Goal: Communication & Community: Participate in discussion

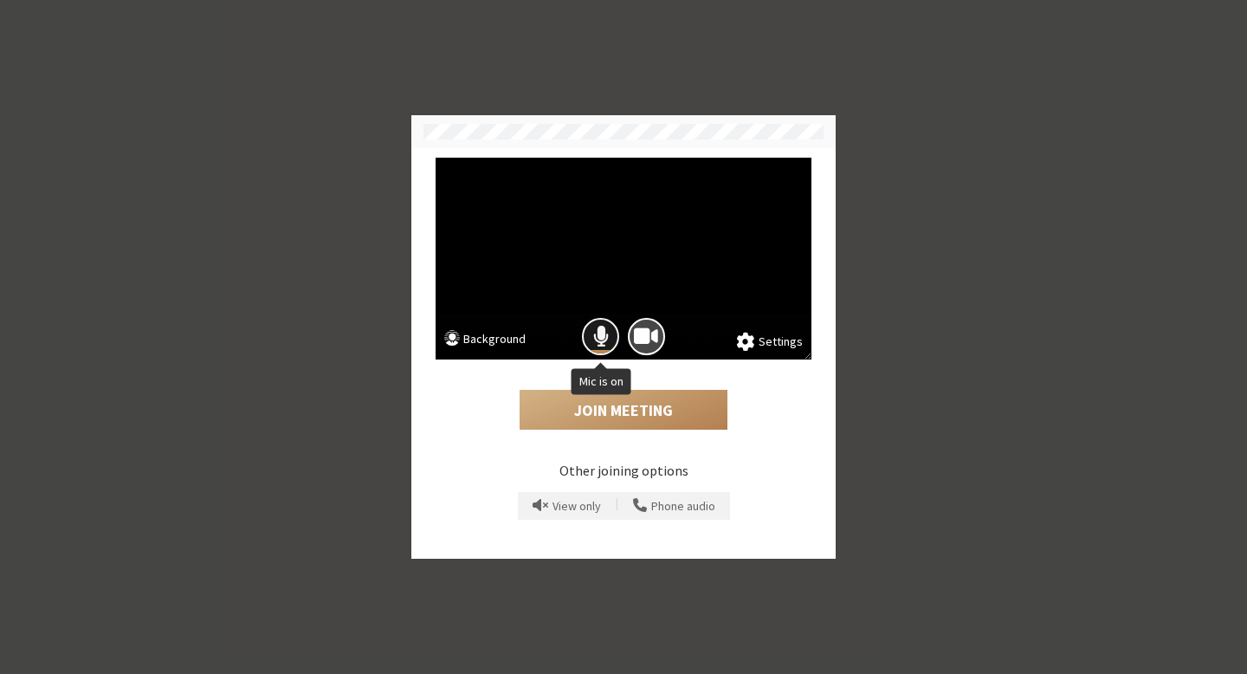
click at [603, 334] on span "Mic is on" at bounding box center [601, 336] width 16 height 23
click at [649, 407] on button "Join Meeting" at bounding box center [624, 410] width 208 height 40
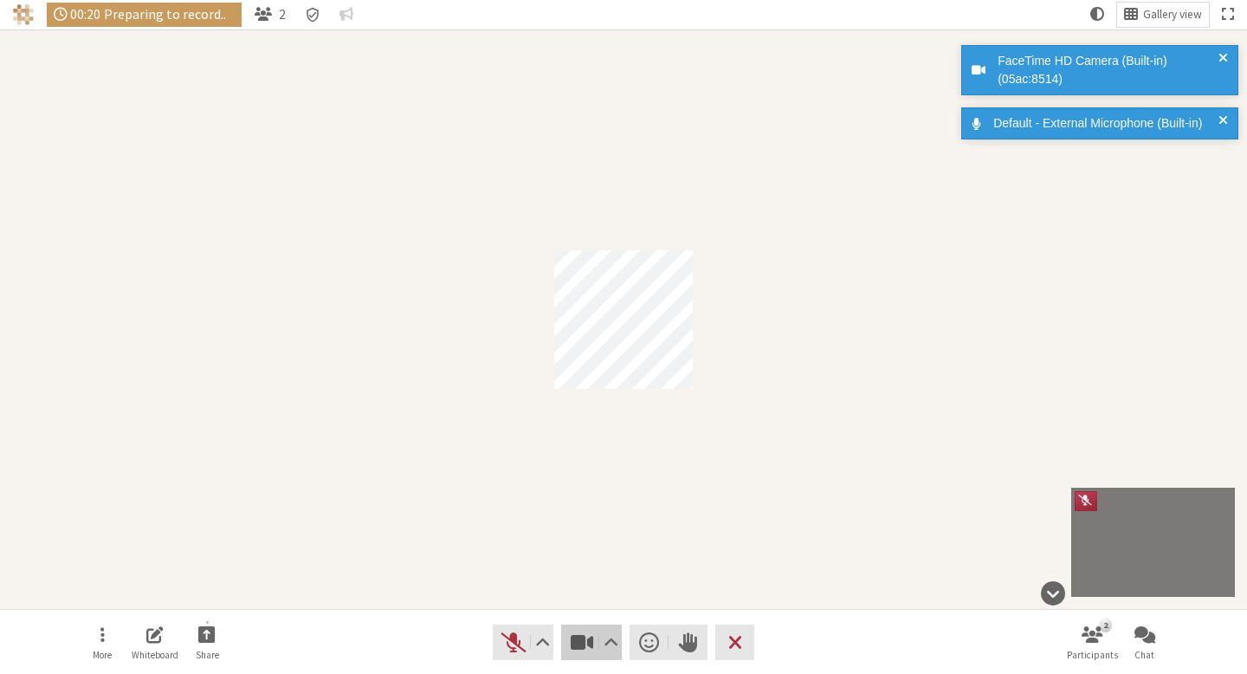
click at [567, 643] on button "Video" at bounding box center [591, 641] width 61 height 35
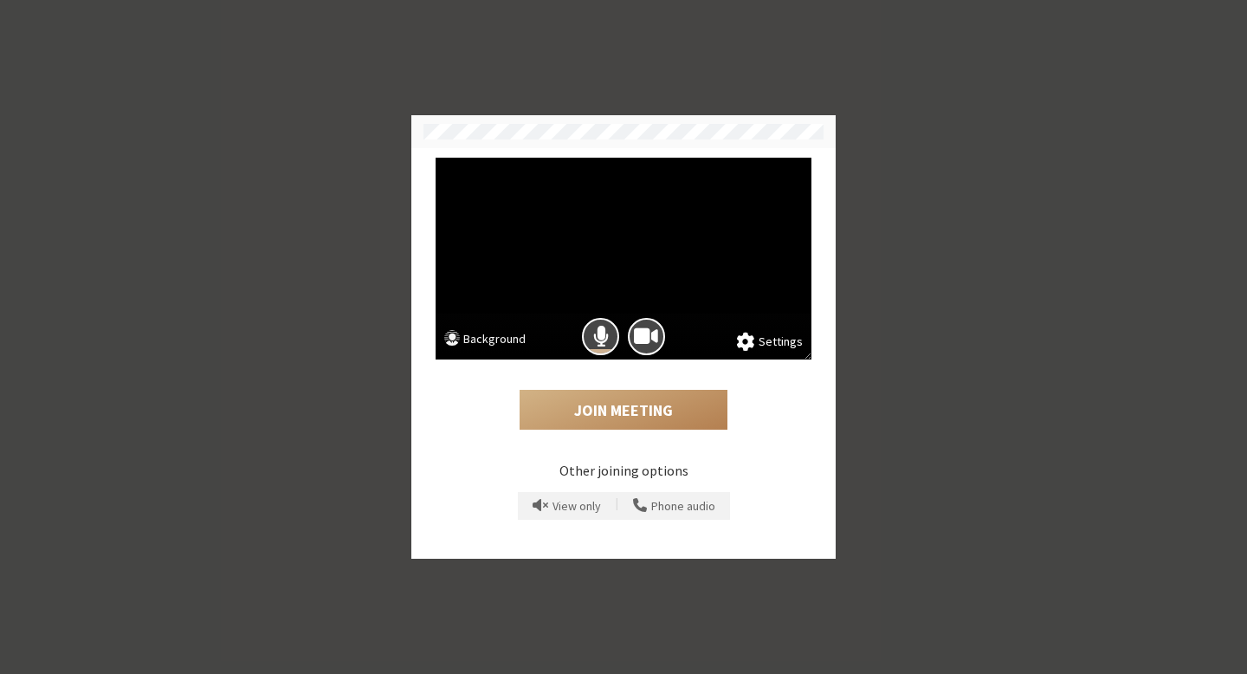
click at [513, 331] on button "Background" at bounding box center [484, 341] width 81 height 22
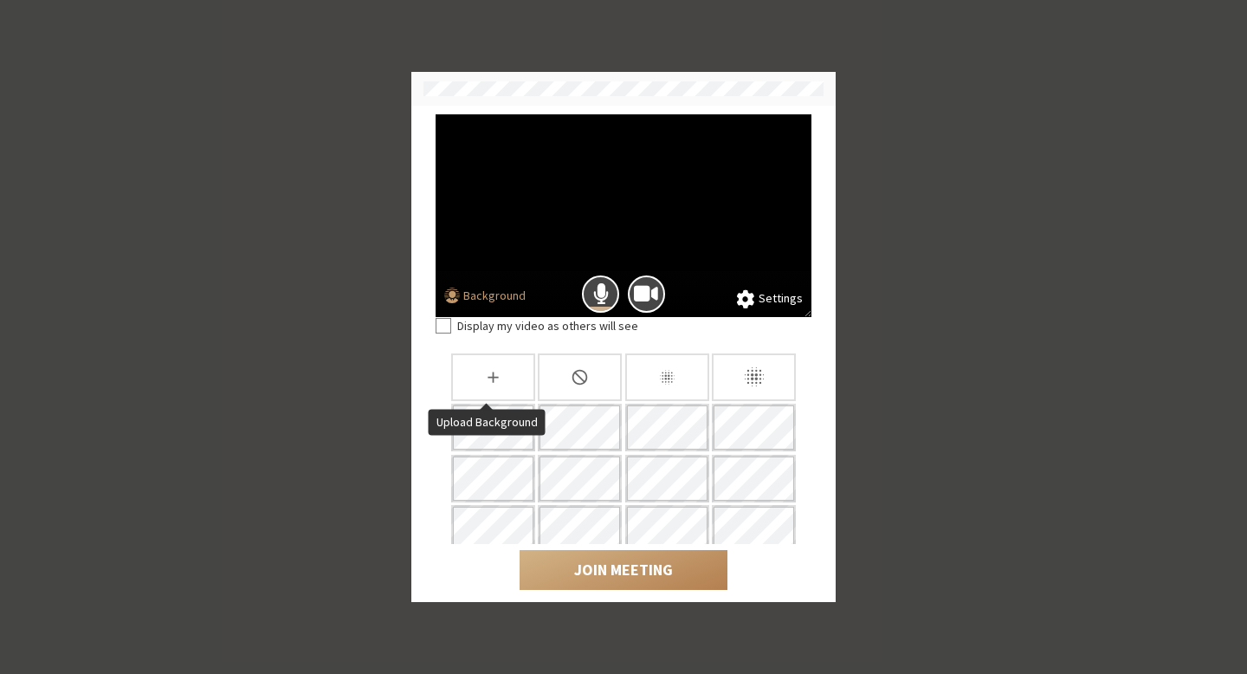
click at [639, 382] on div "Slightly blur background" at bounding box center [667, 377] width 84 height 48
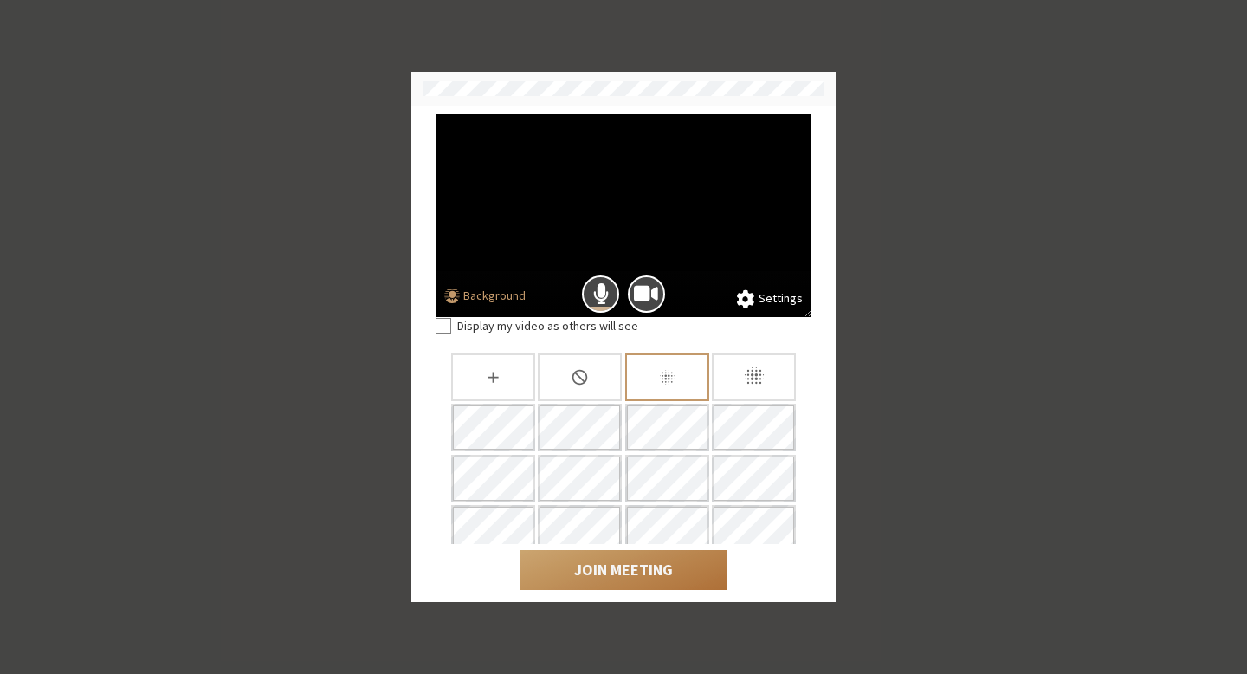
click at [616, 575] on button "Join Meeting" at bounding box center [624, 570] width 208 height 40
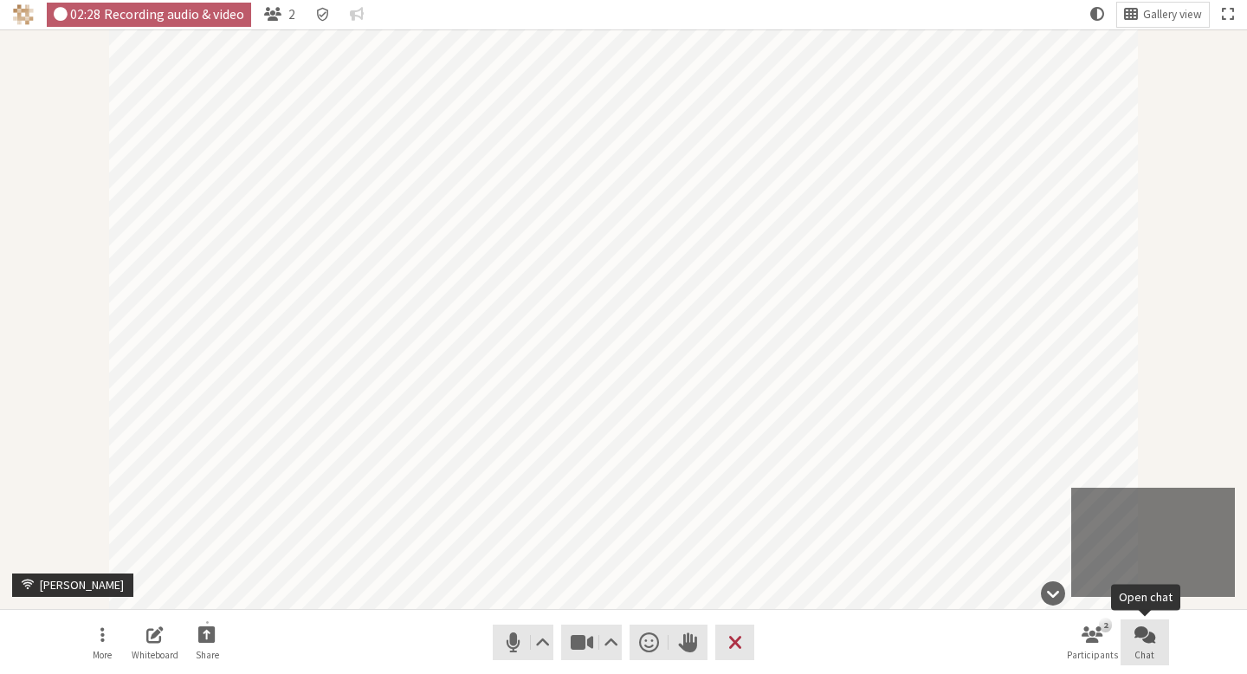
click at [1154, 629] on span "Open chat" at bounding box center [1144, 634] width 21 height 20
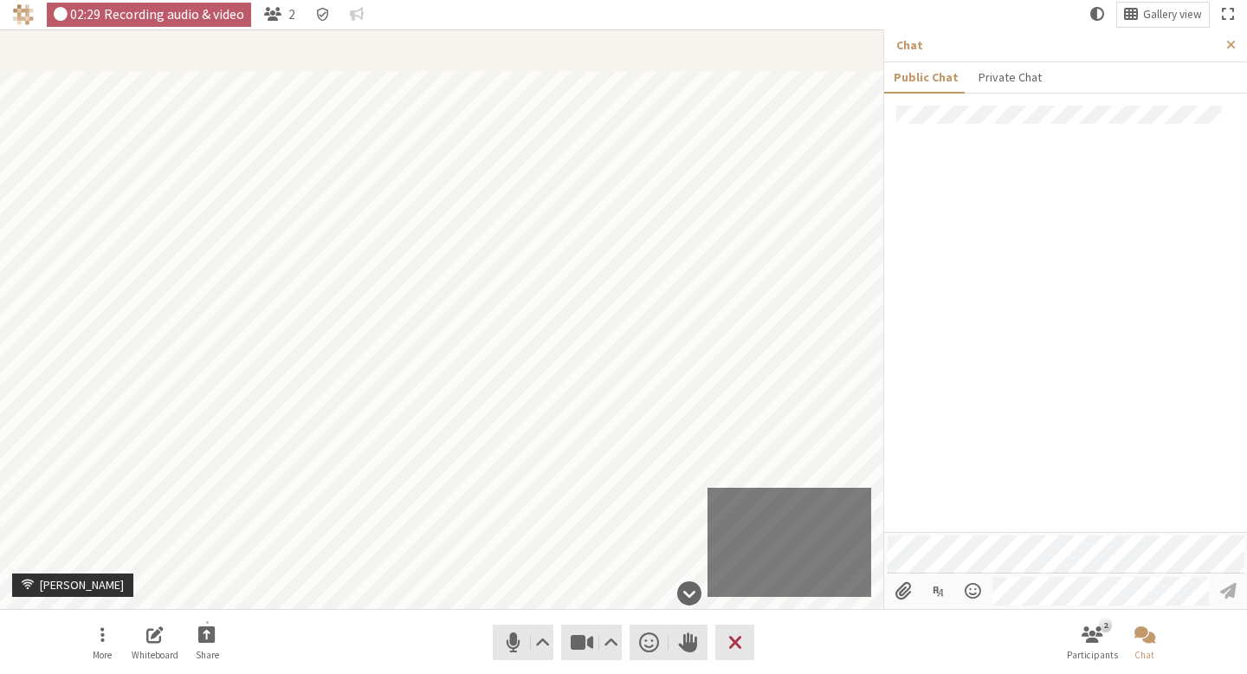
click at [1091, 274] on div at bounding box center [1065, 319] width 363 height 426
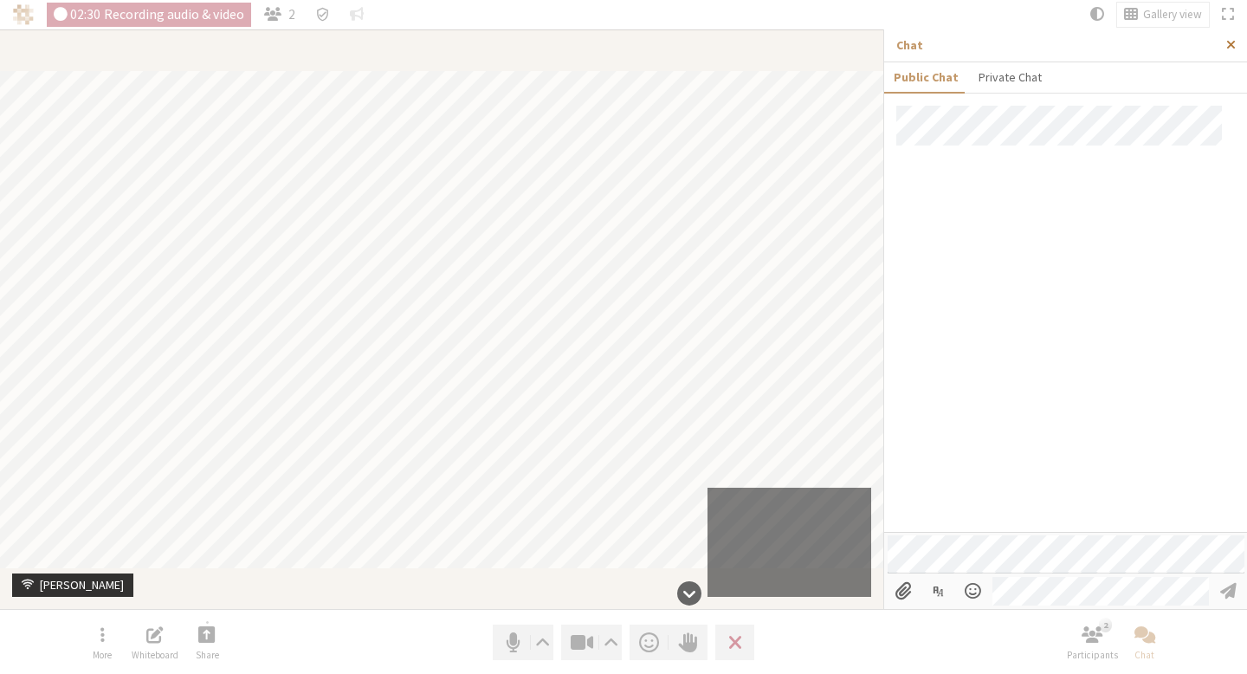
click at [1233, 43] on span "Close sidebar" at bounding box center [1231, 45] width 10 height 12
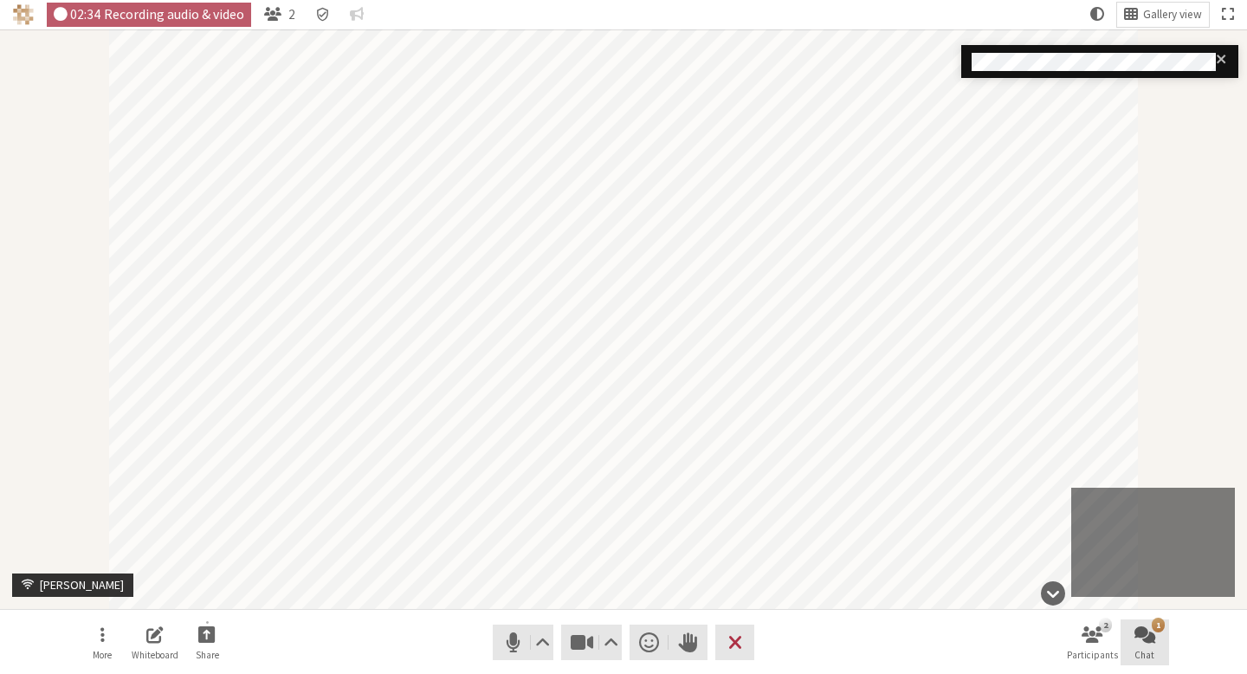
click at [1151, 627] on span "Open chat" at bounding box center [1144, 634] width 21 height 20
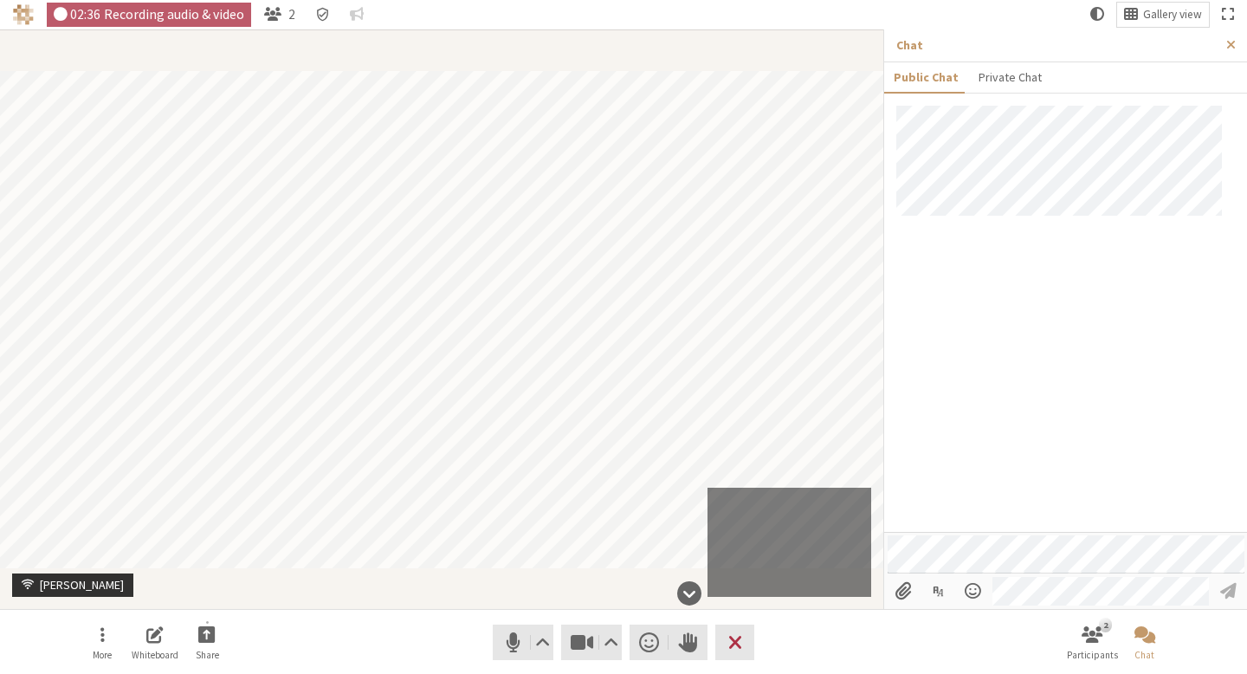
click at [1134, 381] on div at bounding box center [1065, 319] width 363 height 426
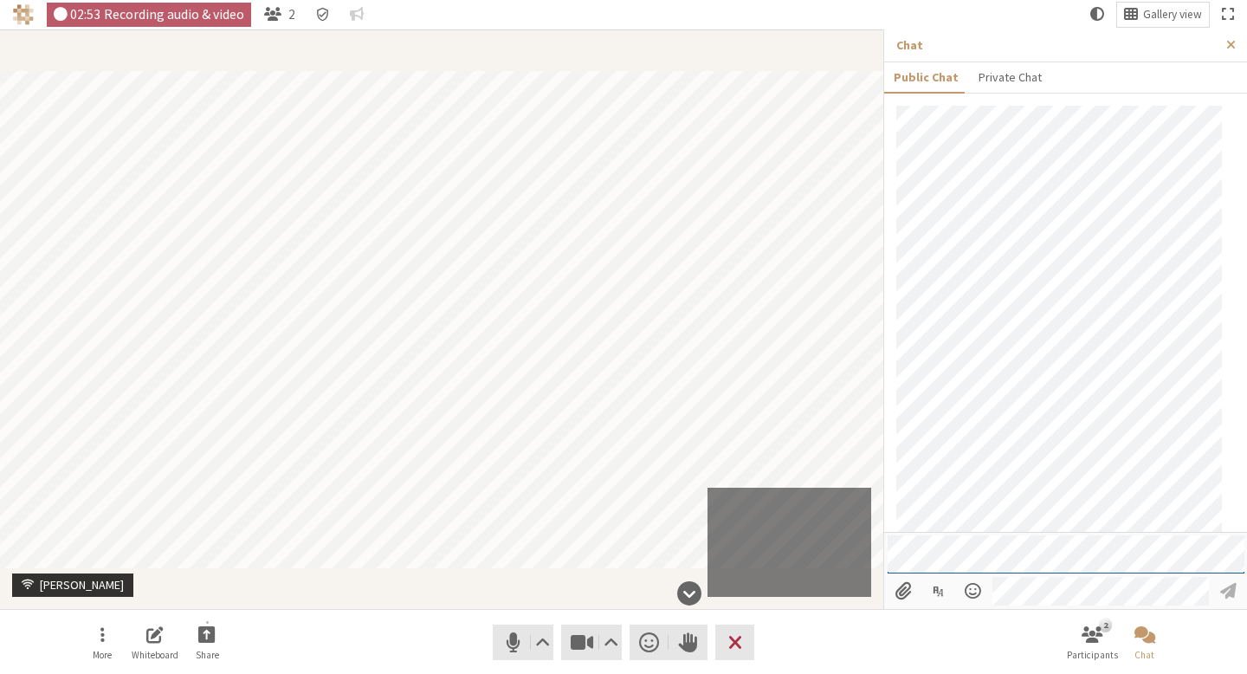
scroll to position [135, 0]
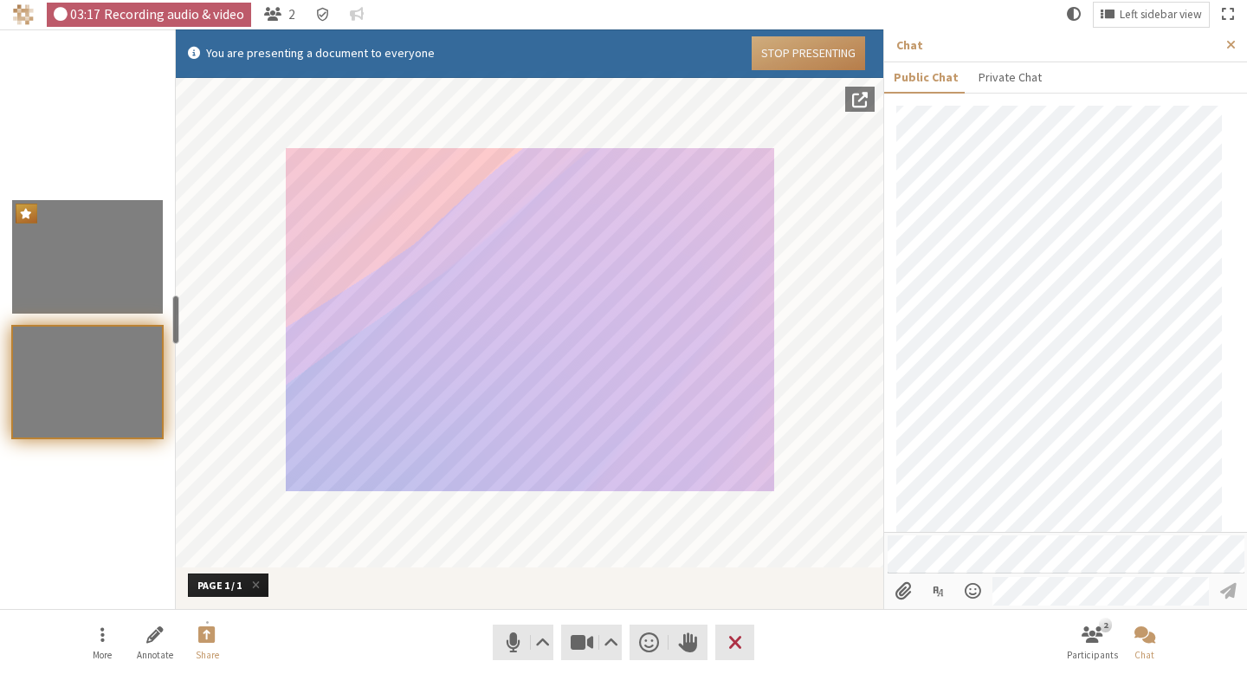
click at [816, 54] on button "Stop Presenting" at bounding box center [808, 53] width 113 height 34
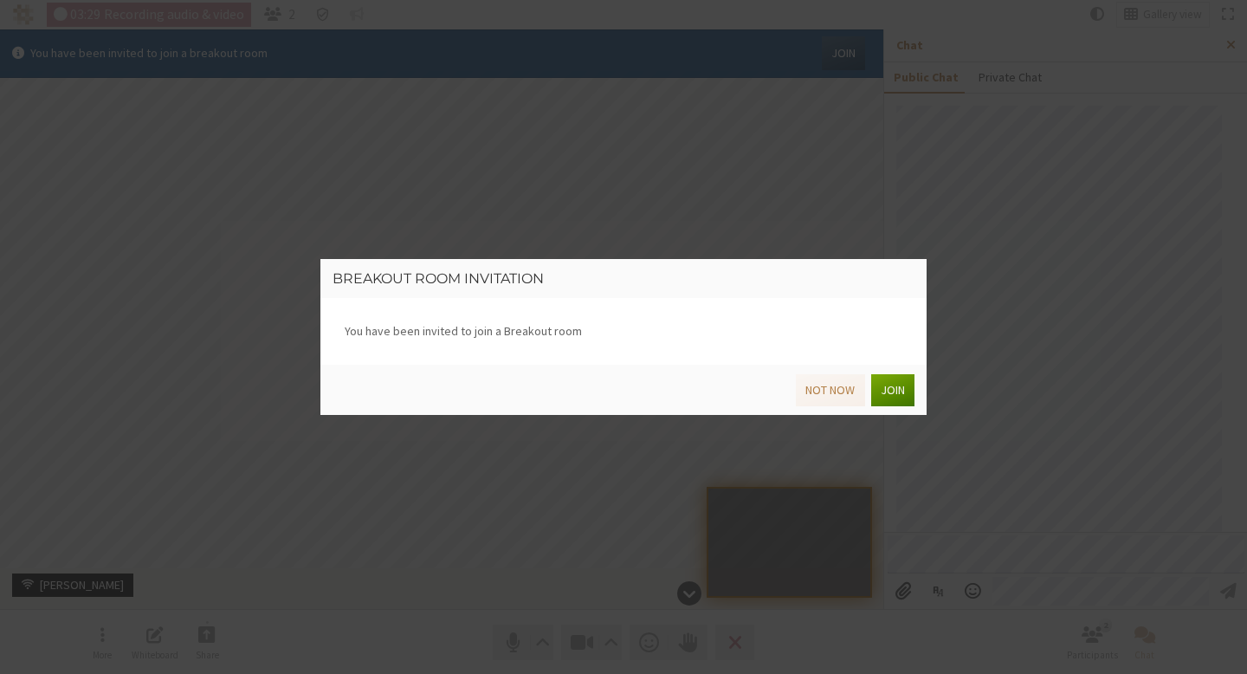
click at [894, 388] on button "Join" at bounding box center [892, 390] width 43 height 32
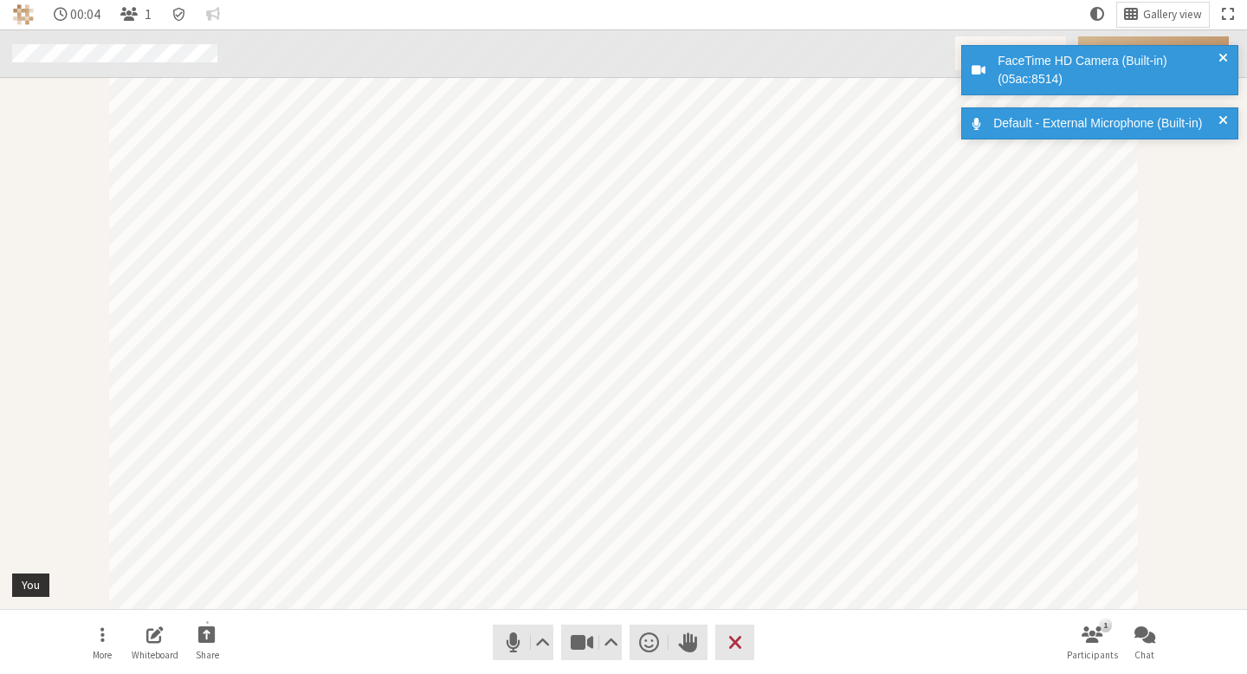
click at [1223, 121] on span at bounding box center [1223, 123] width 10 height 18
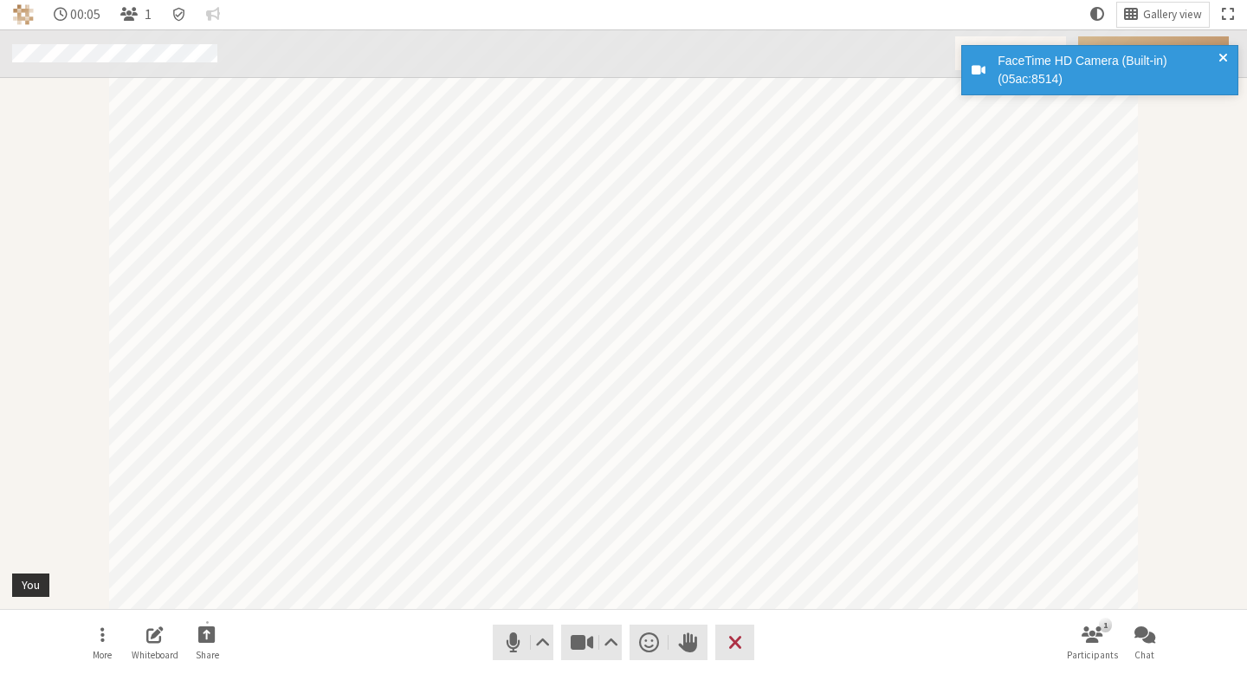
click at [1223, 61] on span at bounding box center [1223, 70] width 10 height 36
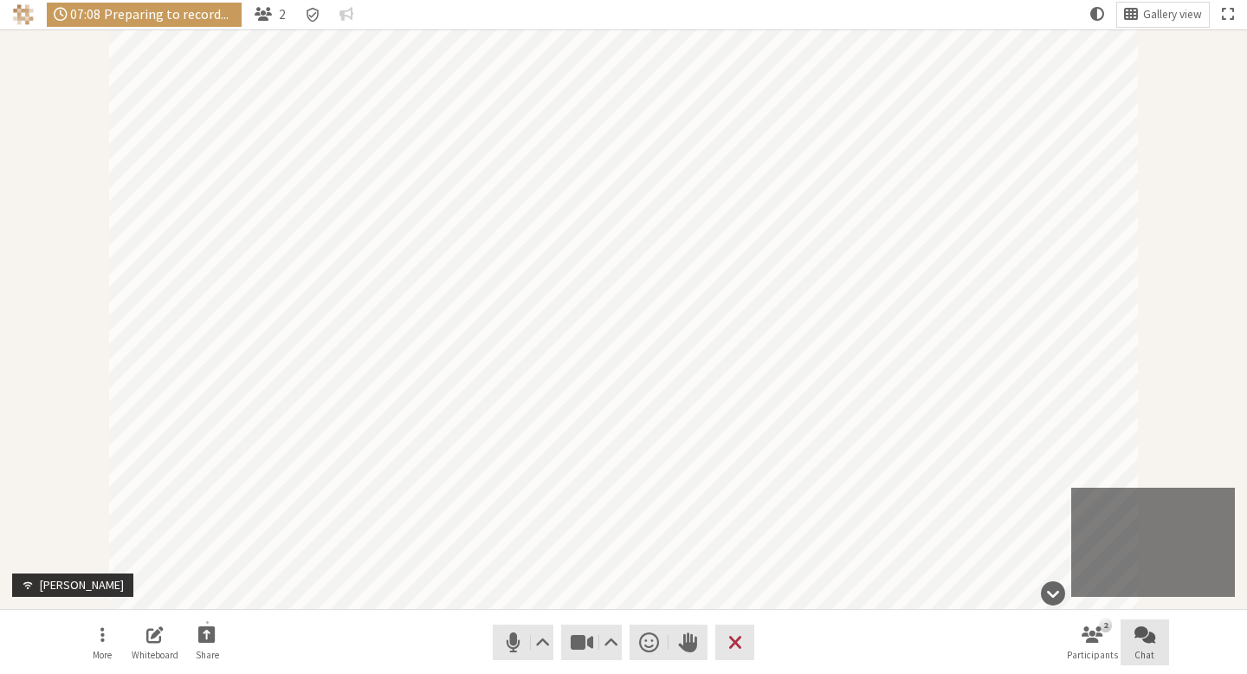
click at [1153, 648] on button "Chat" at bounding box center [1144, 642] width 48 height 47
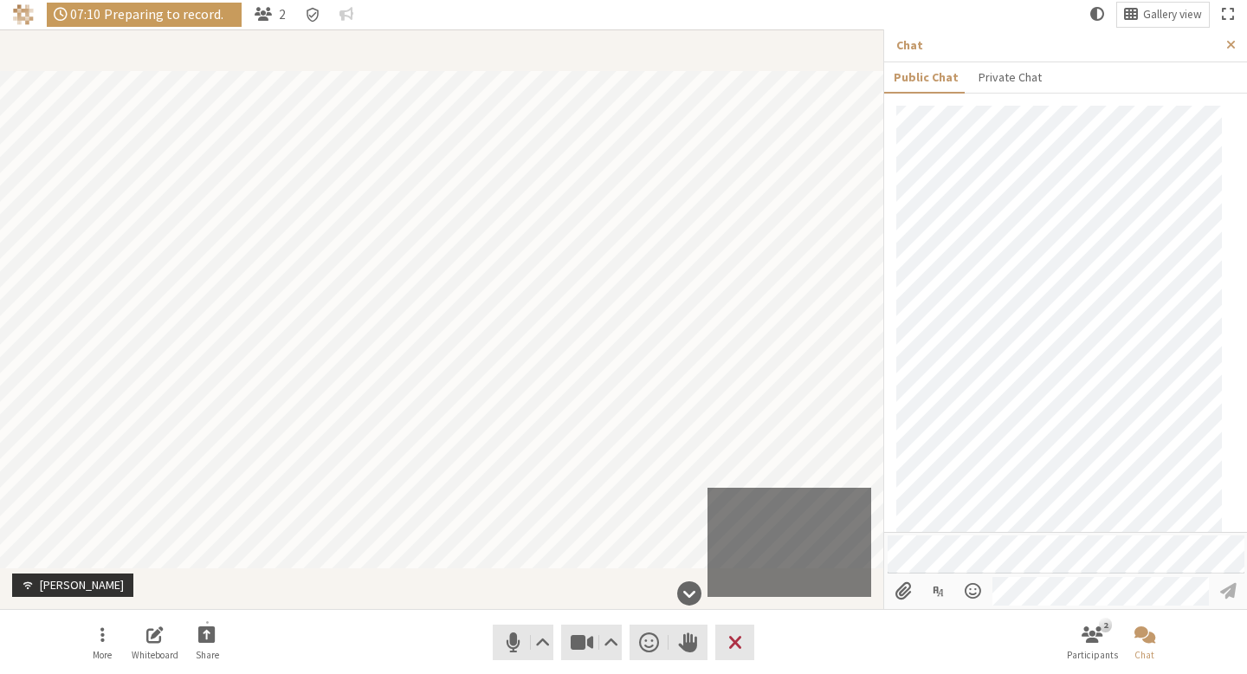
scroll to position [135, 0]
click at [1231, 37] on button "Close sidebar" at bounding box center [1231, 45] width 32 height 32
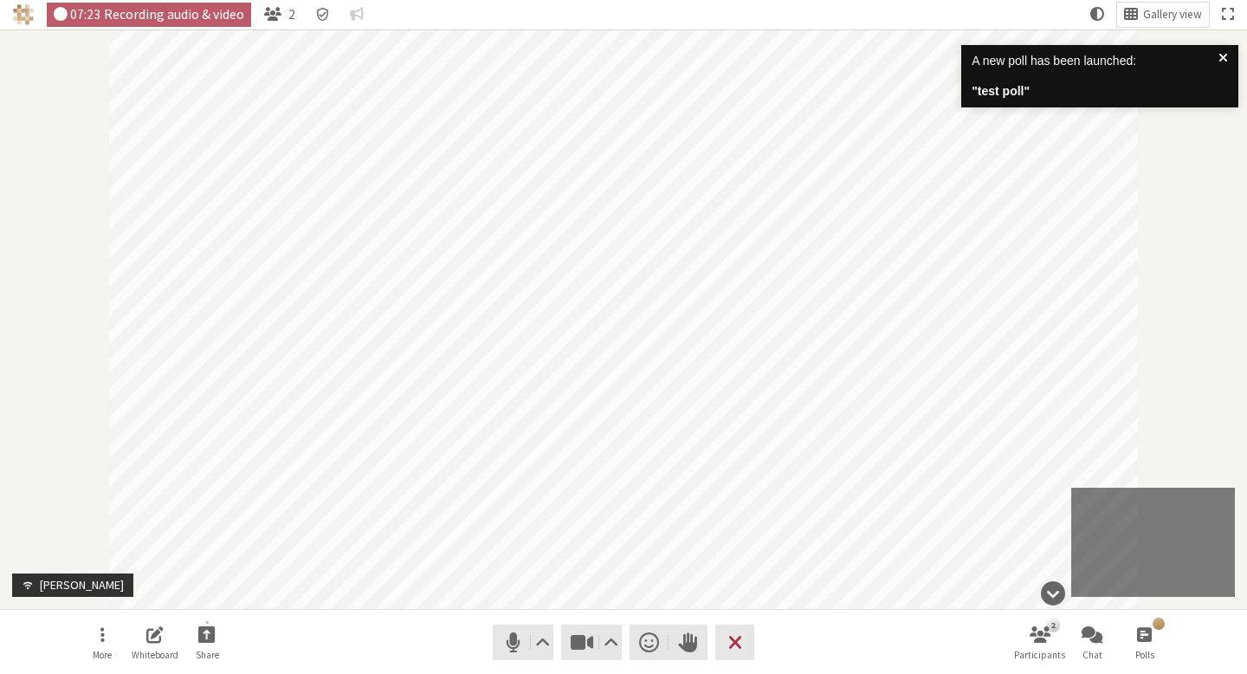
click at [1101, 97] on strong "" test poll "" at bounding box center [1095, 91] width 247 height 18
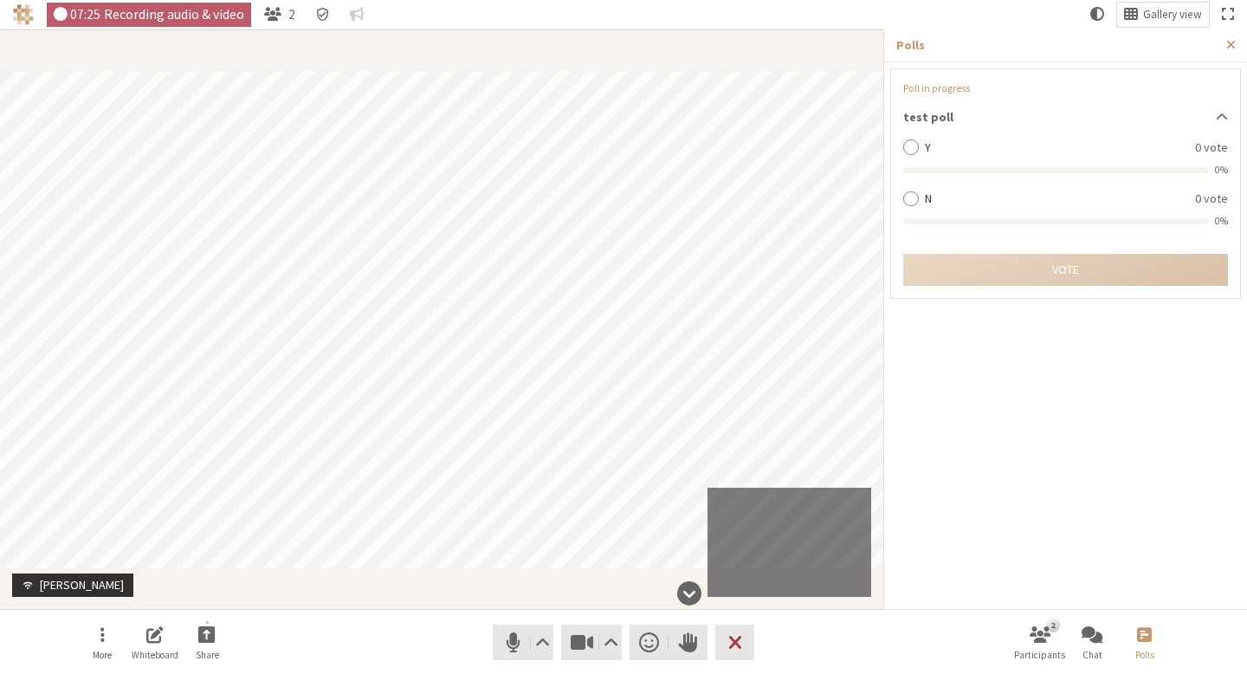
click at [926, 152] on label "Y" at bounding box center [1054, 148] width 259 height 18
click at [919, 152] on input "Y" at bounding box center [911, 147] width 16 height 17
radio input "true"
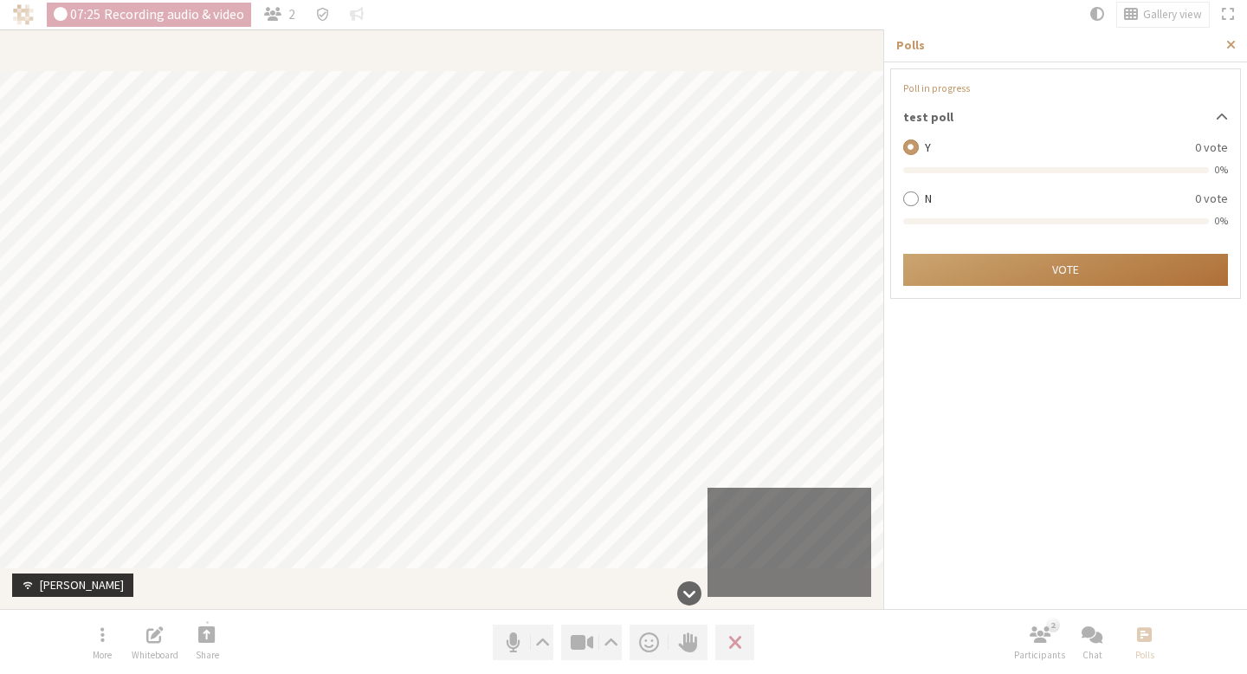
click at [1067, 269] on button "Vote" at bounding box center [1065, 270] width 325 height 32
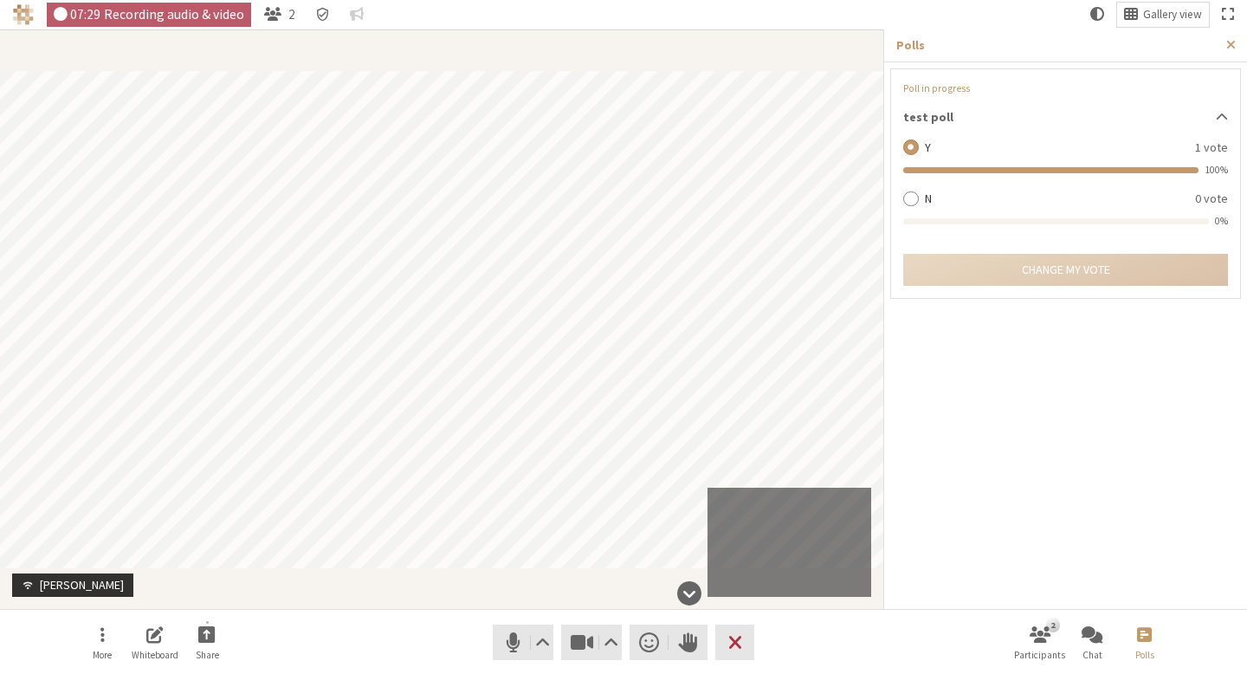
click at [918, 197] on div "N" at bounding box center [1043, 199] width 280 height 18
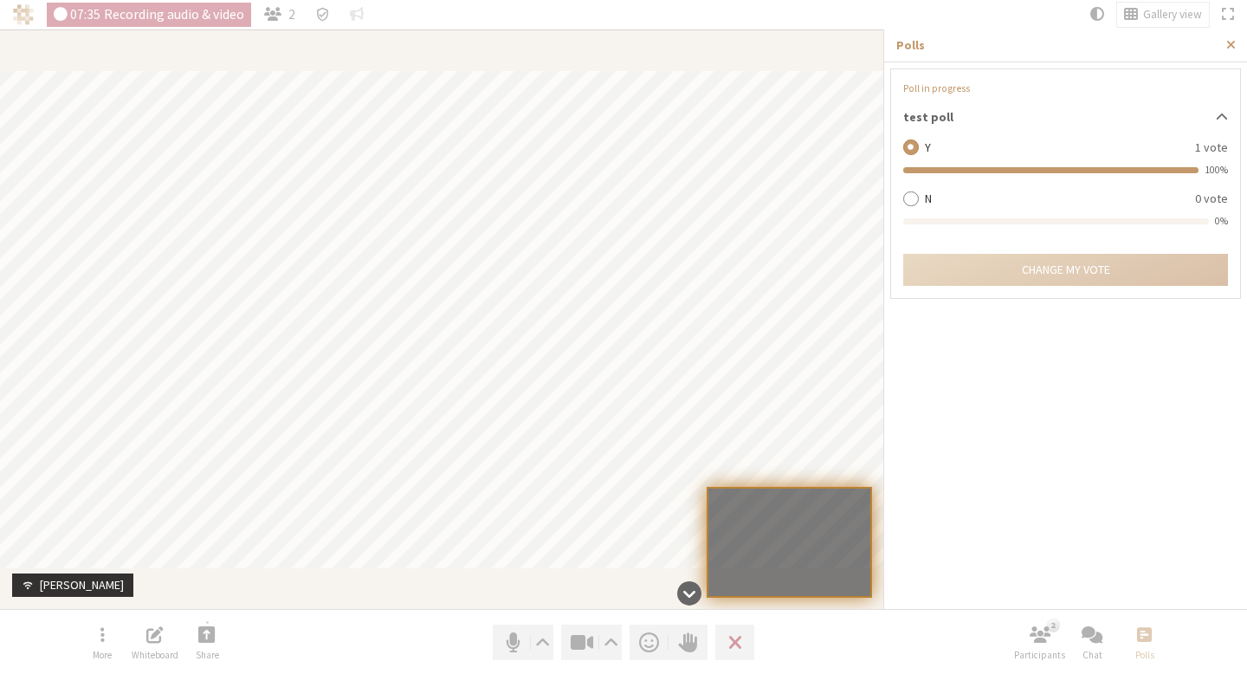
click at [1049, 432] on aside "Polls Poll in progress test poll Y 1 vote 100% N 0 vote 0% Change my vote" at bounding box center [1065, 318] width 364 height 579
click at [909, 197] on input "N" at bounding box center [911, 198] width 16 height 17
radio input "true"
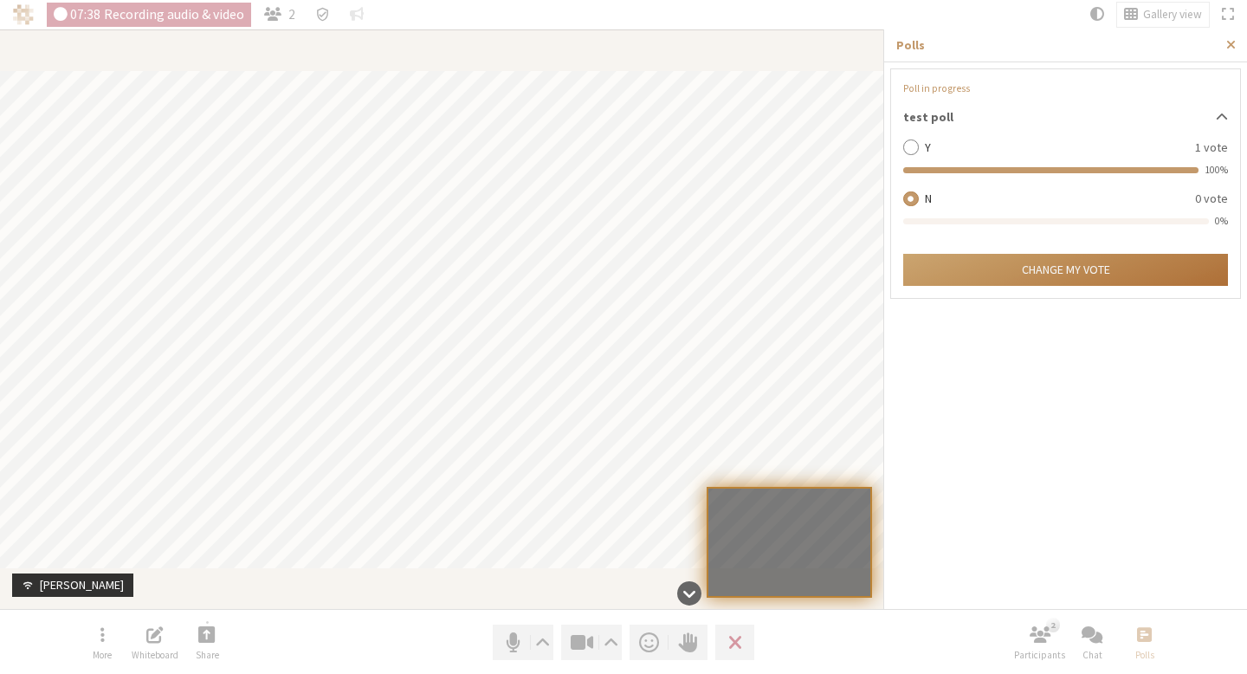
click at [981, 275] on button "Change my vote" at bounding box center [1065, 270] width 325 height 32
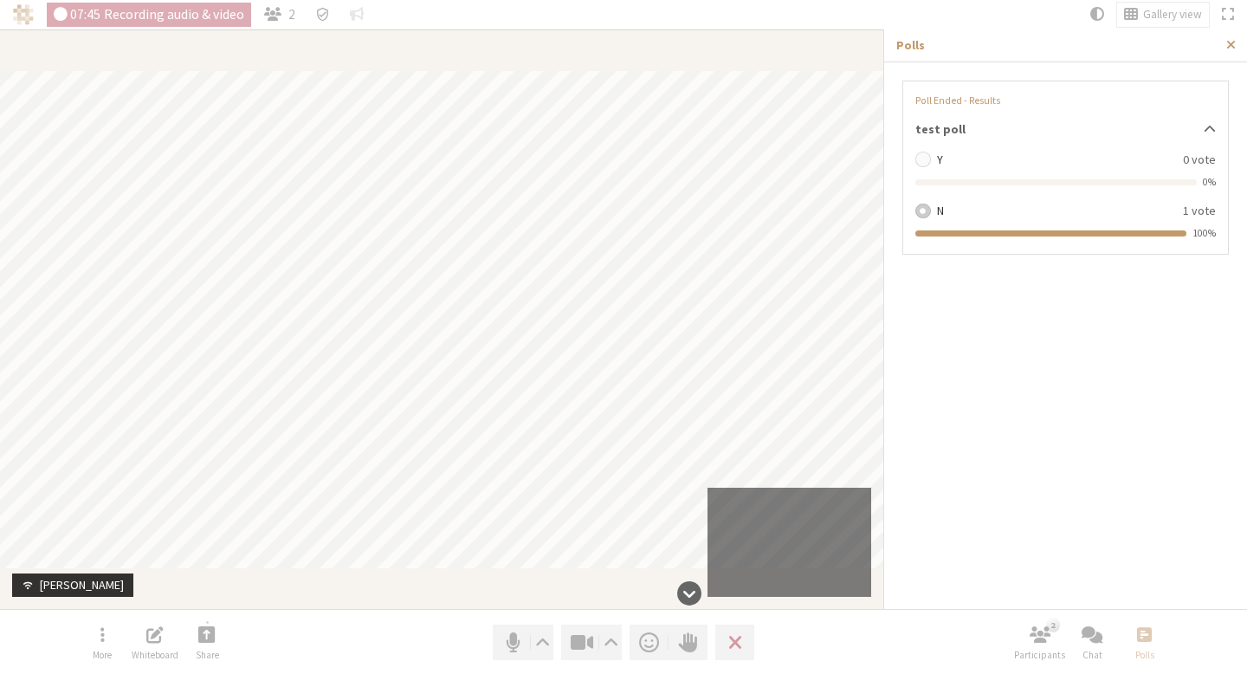
click at [1094, 209] on label "N" at bounding box center [1054, 211] width 235 height 18
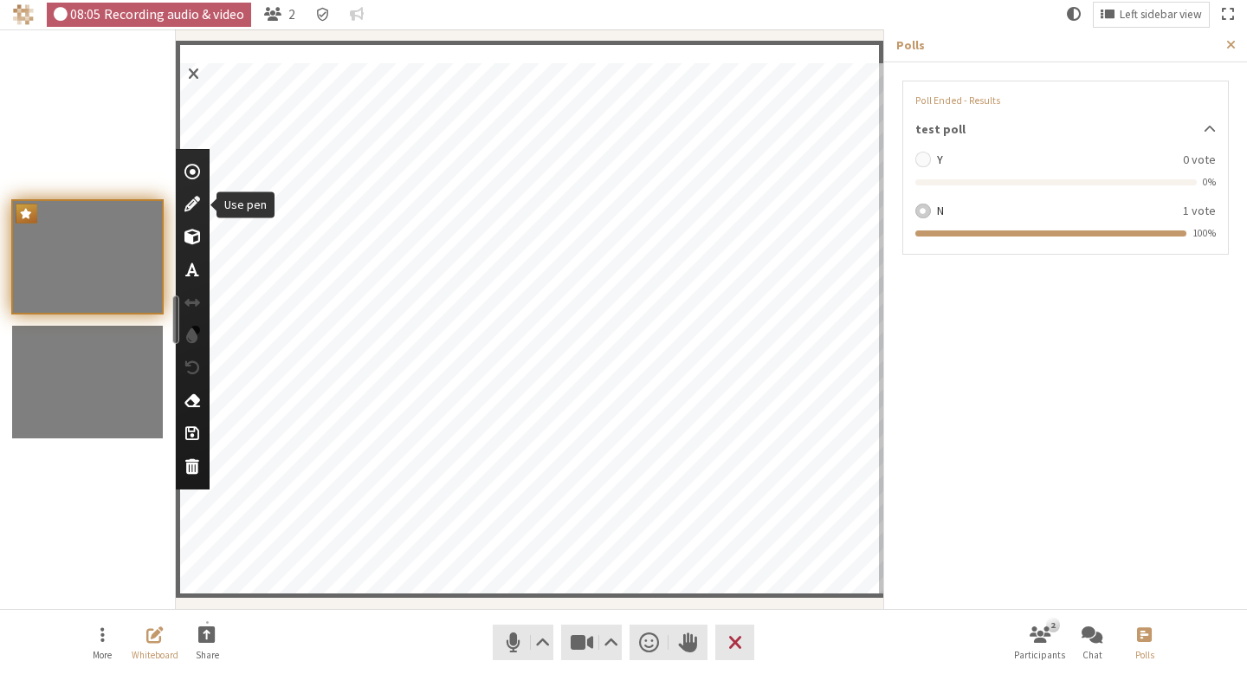
click at [197, 202] on span "Use pen" at bounding box center [192, 204] width 16 height 17
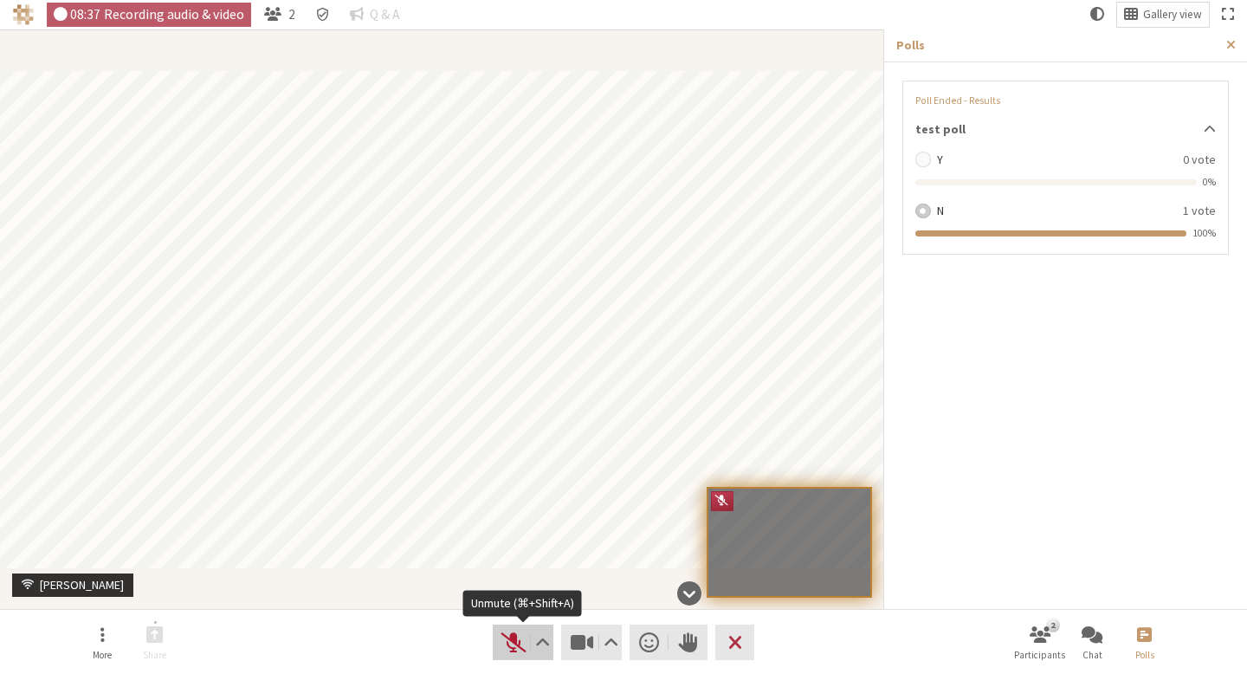
click at [507, 642] on span "Unmute (⌘+Shift+A)" at bounding box center [513, 641] width 24 height 23
click at [518, 630] on span "Mute (⌘+Shift+A)" at bounding box center [513, 641] width 24 height 23
click at [500, 650] on button "Audio" at bounding box center [523, 641] width 61 height 35
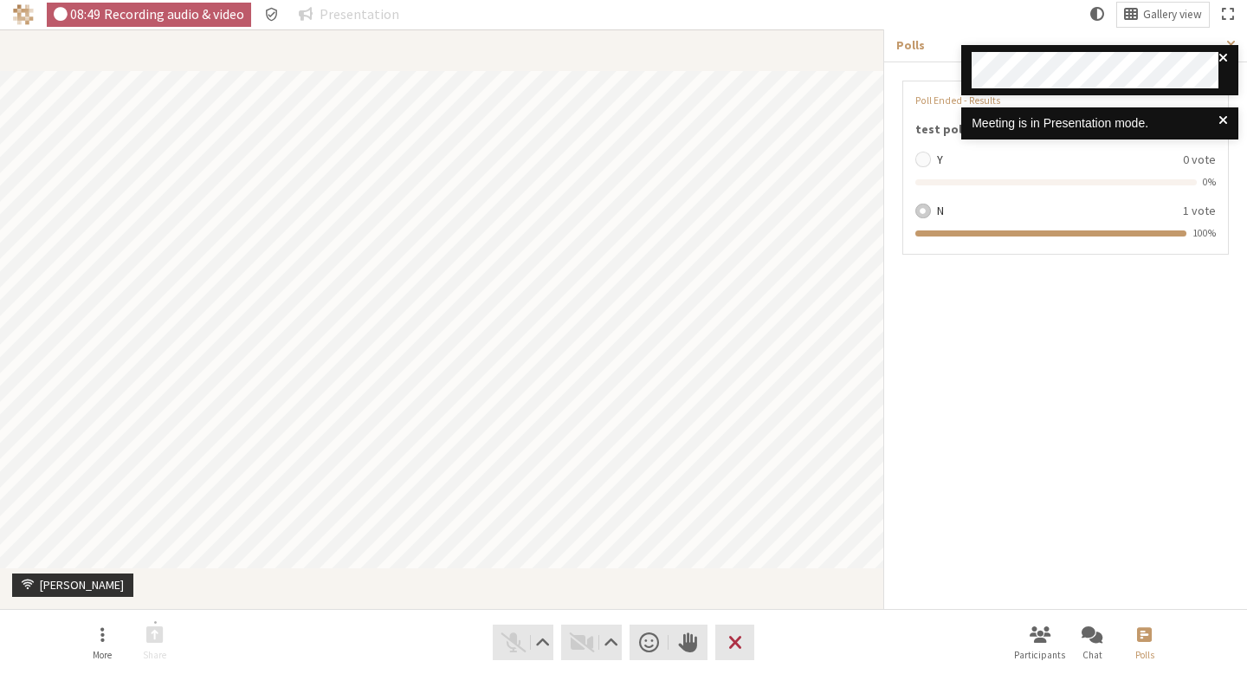
drag, startPoint x: 1027, startPoint y: 614, endPoint x: 974, endPoint y: 609, distance: 53.1
click at [1027, 615] on nav "More Share Audio Video Send a reaction Raise hand Leave Participants Chat Polls" at bounding box center [623, 642] width 1091 height 65
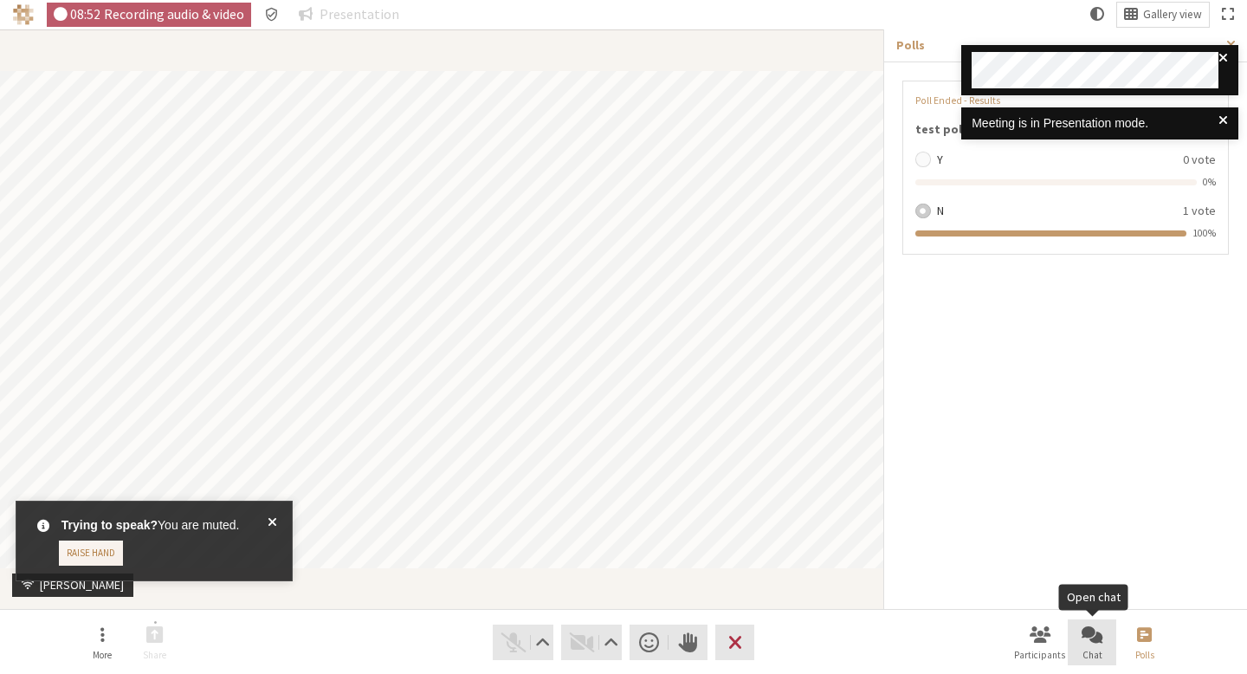
click at [1091, 628] on span "Open chat" at bounding box center [1091, 634] width 21 height 20
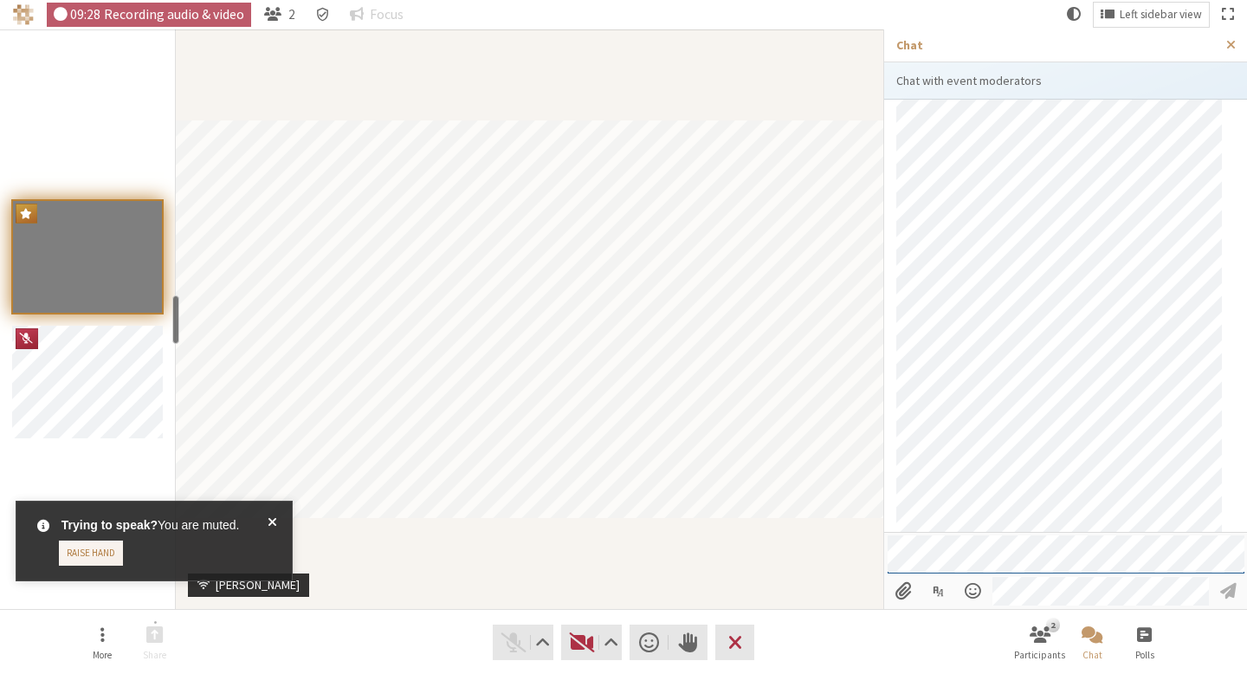
scroll to position [217, 0]
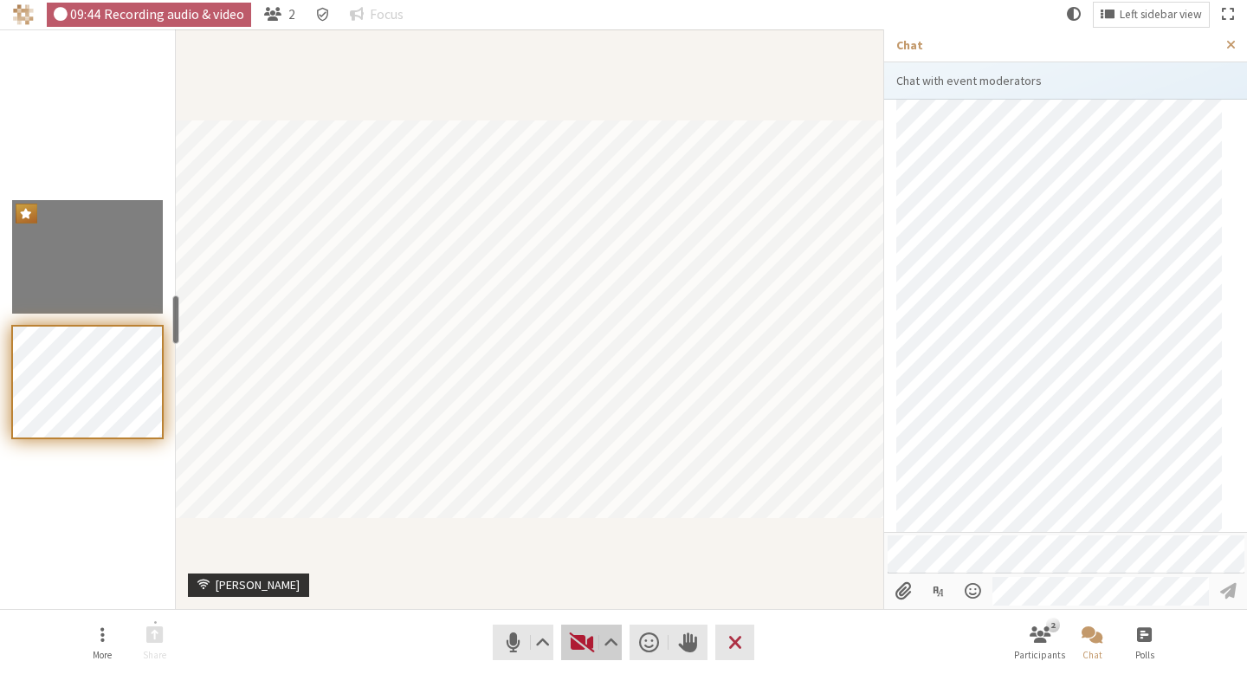
click at [587, 633] on span "Start video (⌘+Shift+V)" at bounding box center [582, 641] width 24 height 23
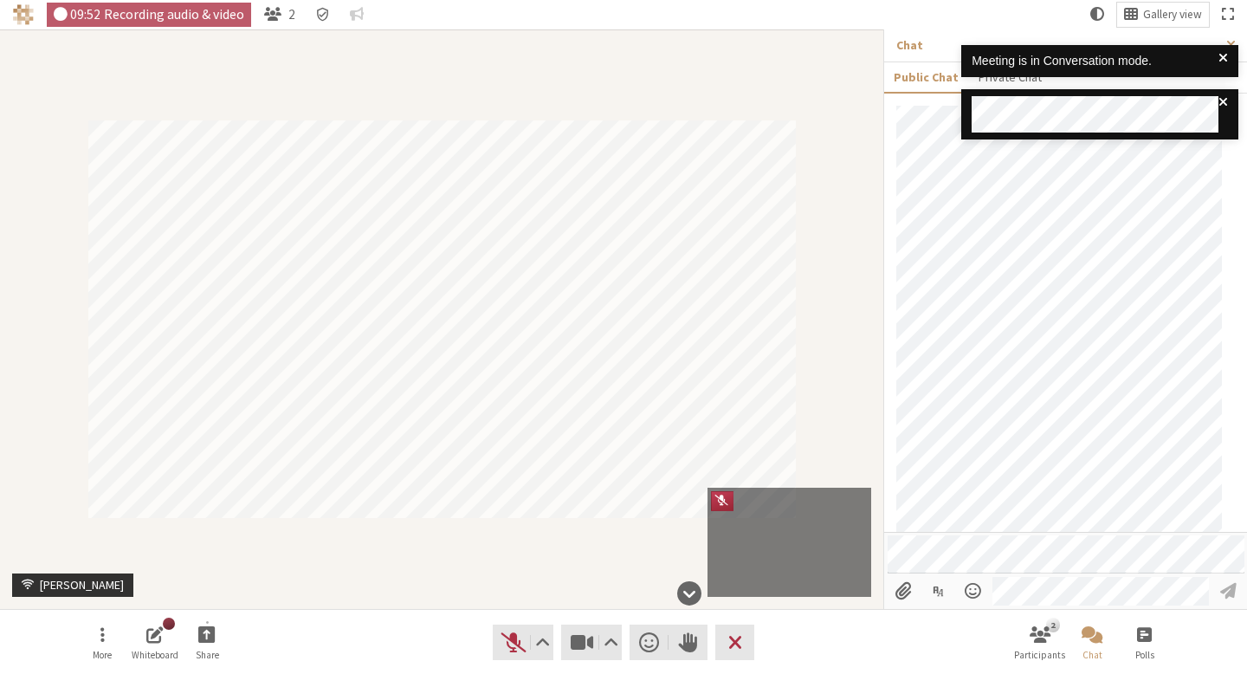
scroll to position [223, 0]
click at [510, 639] on span "Unmute (⌘+Shift+A)" at bounding box center [513, 641] width 24 height 23
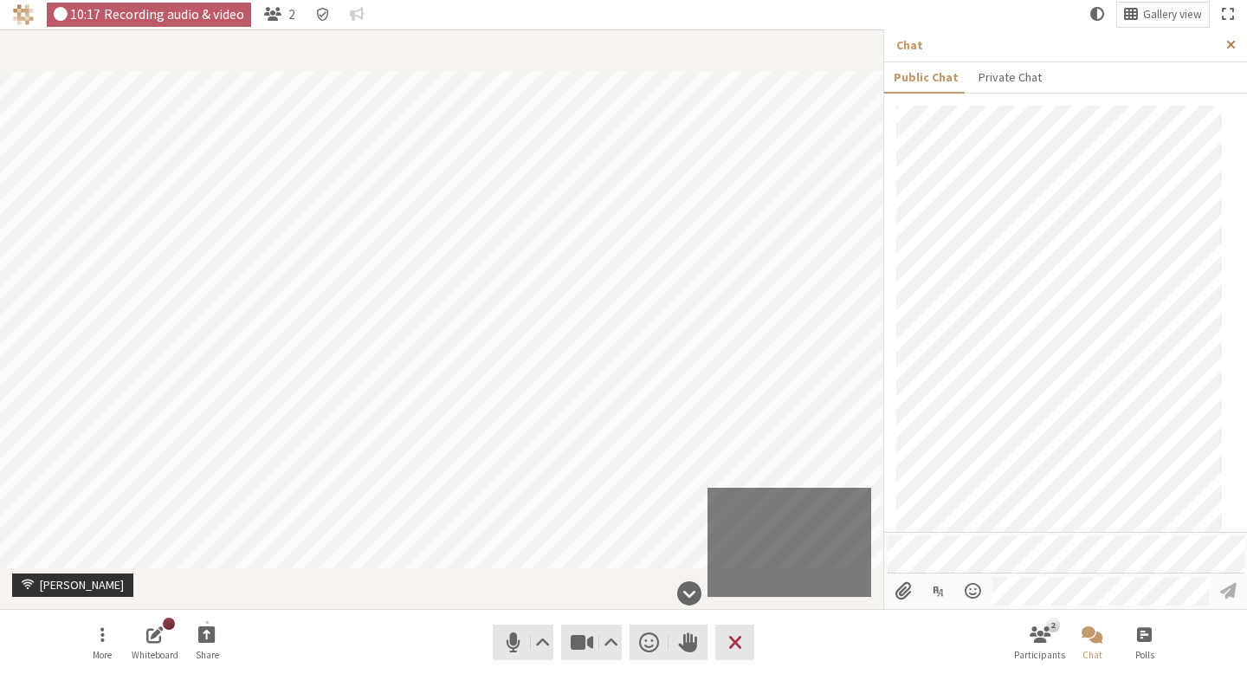
click at [1230, 45] on span "Close sidebar" at bounding box center [1231, 45] width 10 height 12
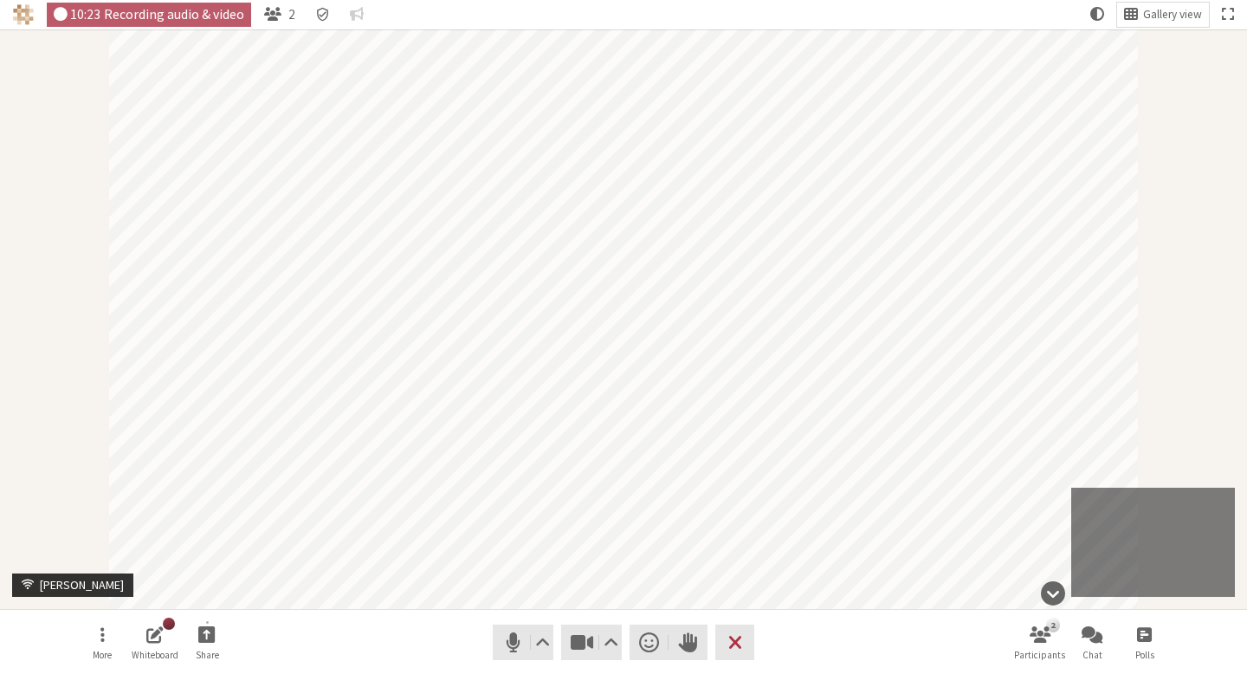
click at [1185, 242] on div "Participant" at bounding box center [623, 318] width 1247 height 579
click at [733, 633] on span "Leave meeting" at bounding box center [735, 641] width 14 height 23
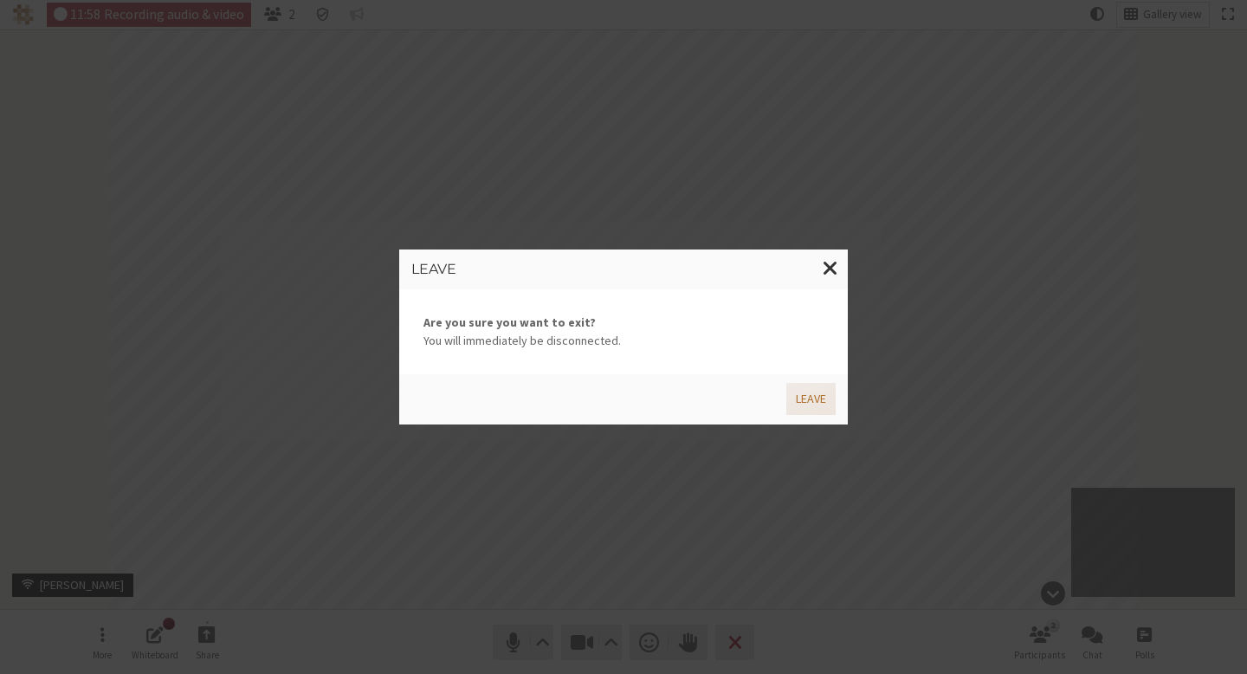
click at [808, 410] on button "Leave" at bounding box center [810, 399] width 49 height 32
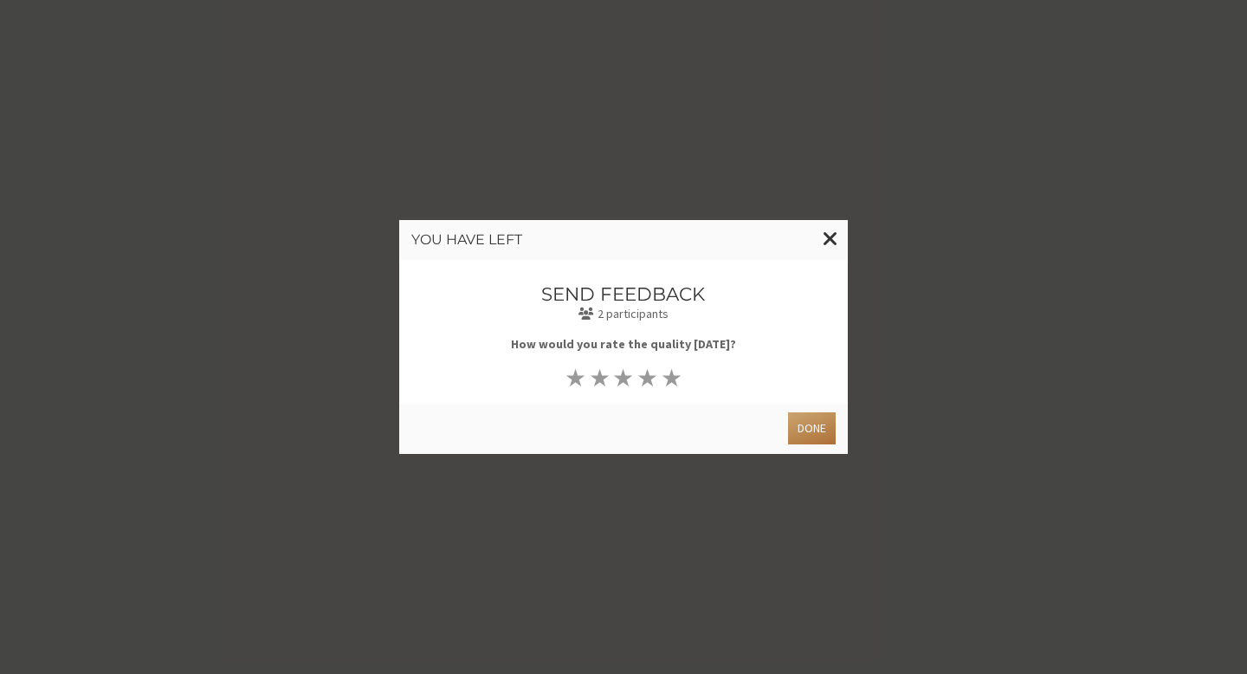
click at [810, 429] on button "Done" at bounding box center [812, 428] width 48 height 32
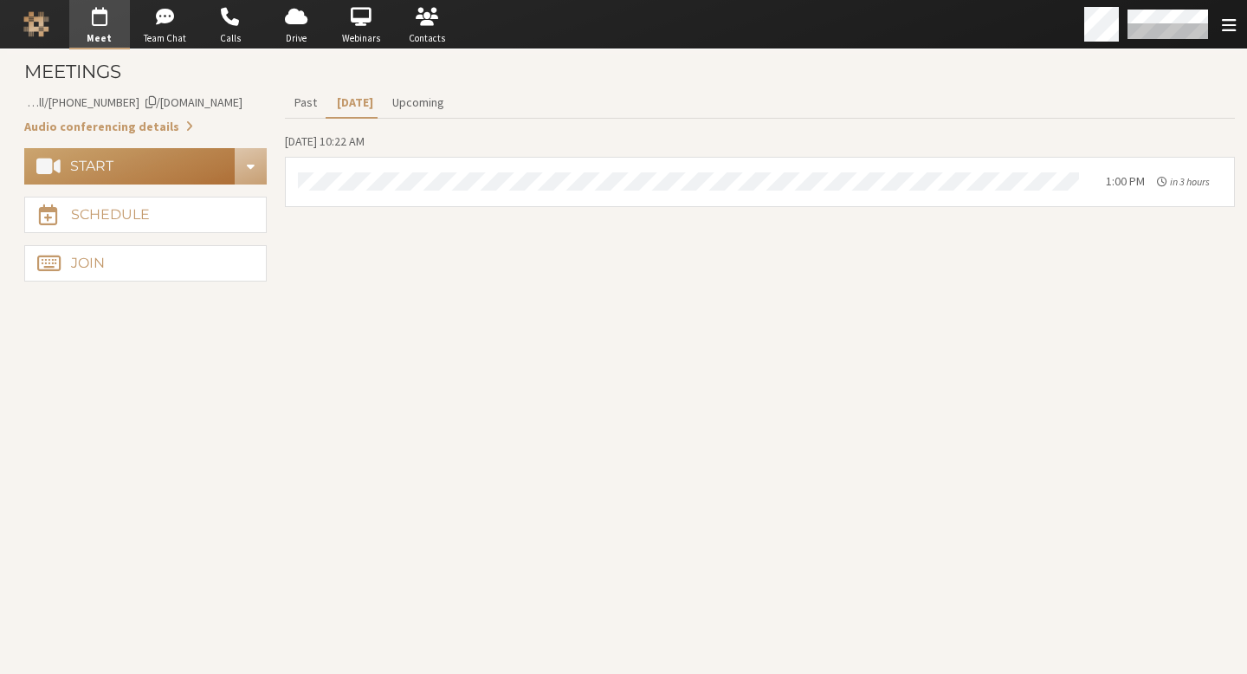
click at [203, 168] on button "Start" at bounding box center [129, 166] width 211 height 36
click at [205, 171] on button "Start" at bounding box center [129, 166] width 211 height 36
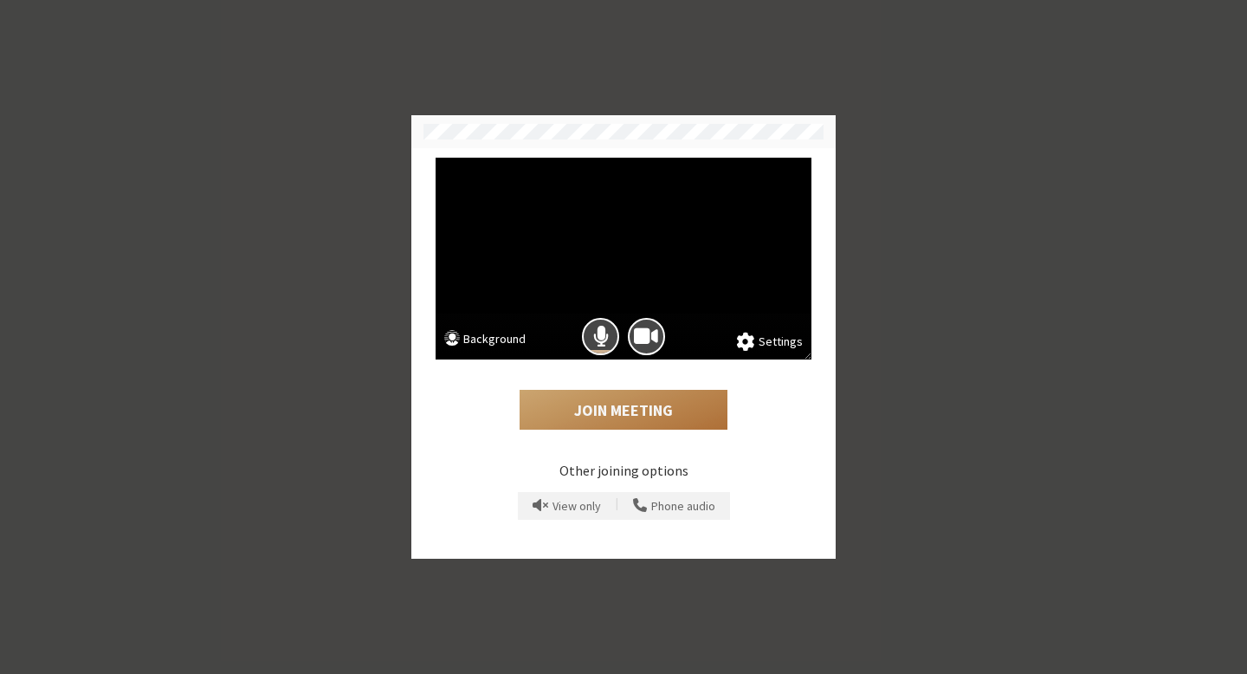
click at [612, 407] on button "Join Meeting" at bounding box center [624, 410] width 208 height 40
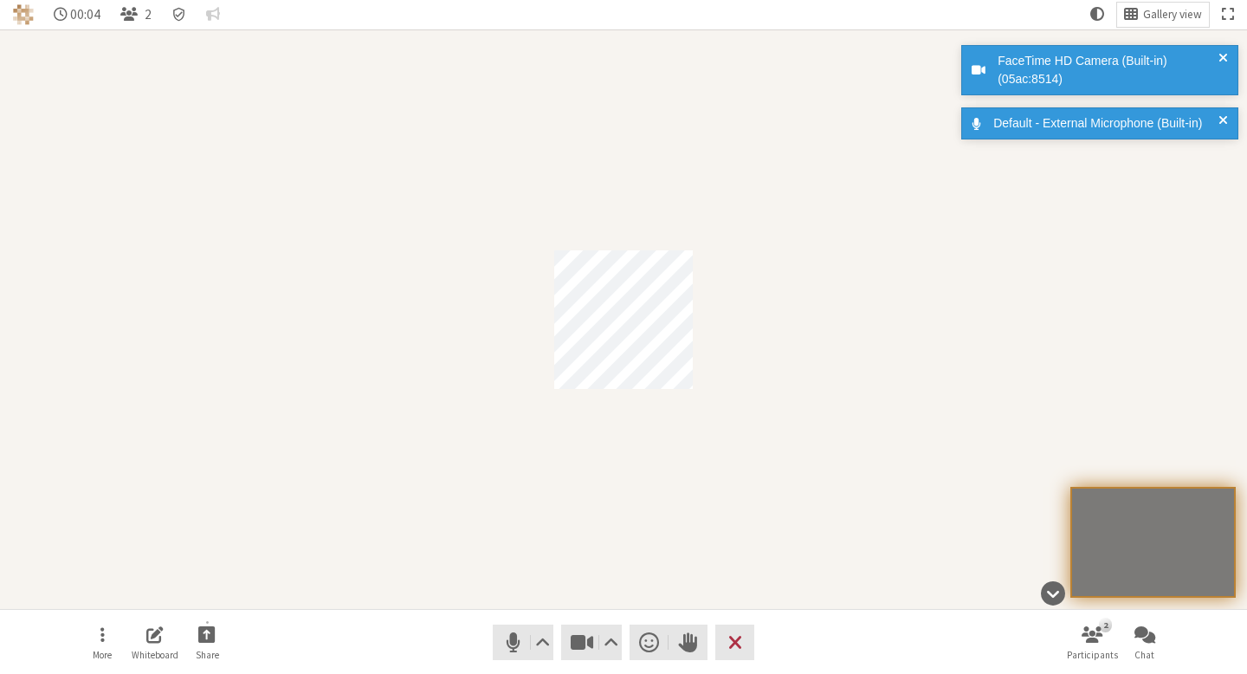
click at [536, 359] on div "Participant" at bounding box center [623, 318] width 1247 height 579
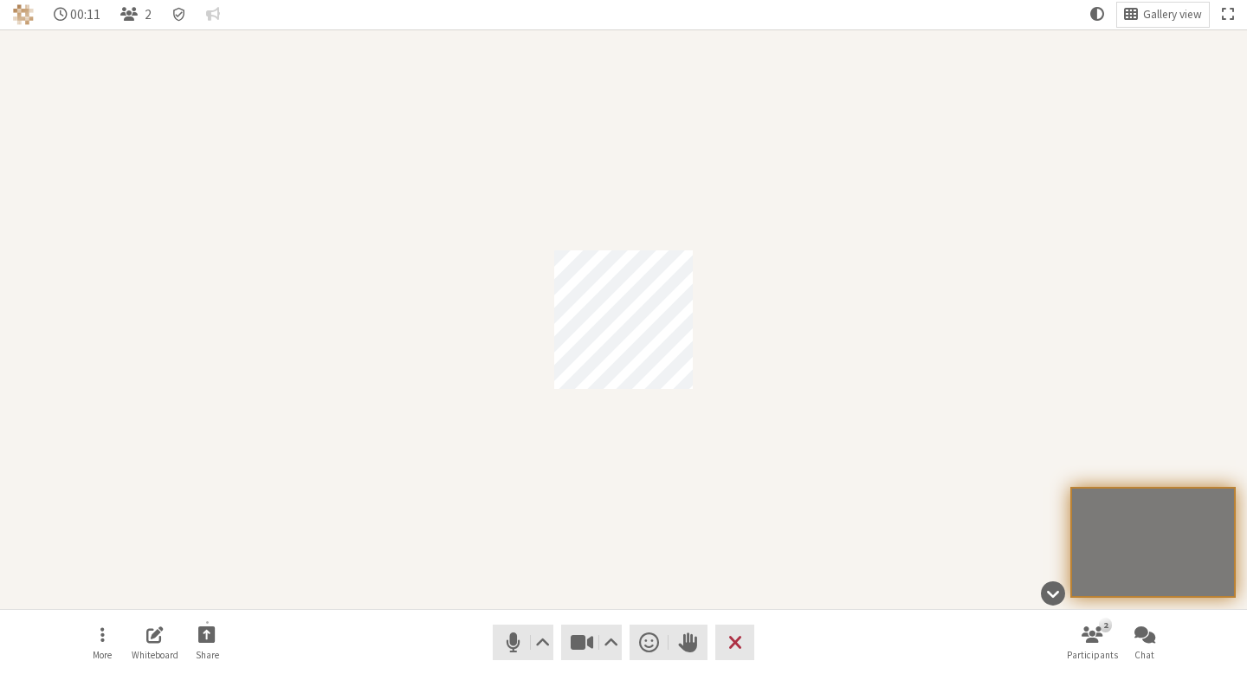
click at [901, 363] on div "Participant" at bounding box center [623, 318] width 1247 height 579
click at [1162, 636] on button "Chat" at bounding box center [1144, 642] width 48 height 47
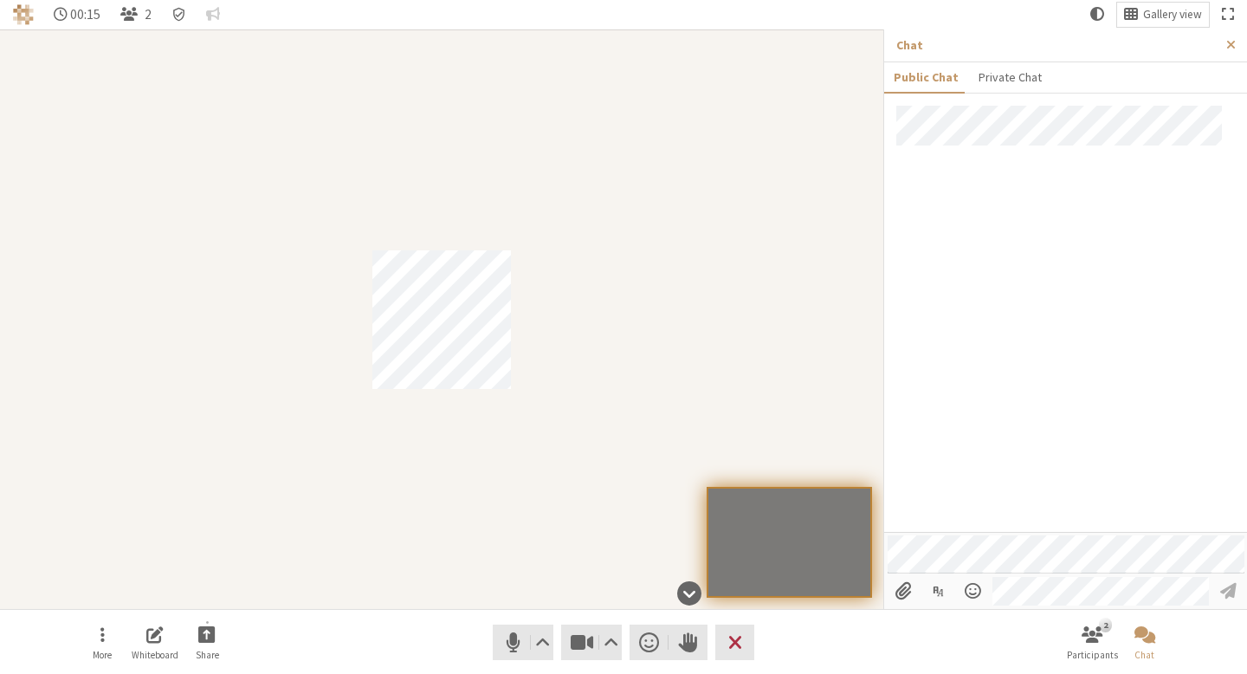
click at [1077, 361] on div at bounding box center [1065, 319] width 363 height 426
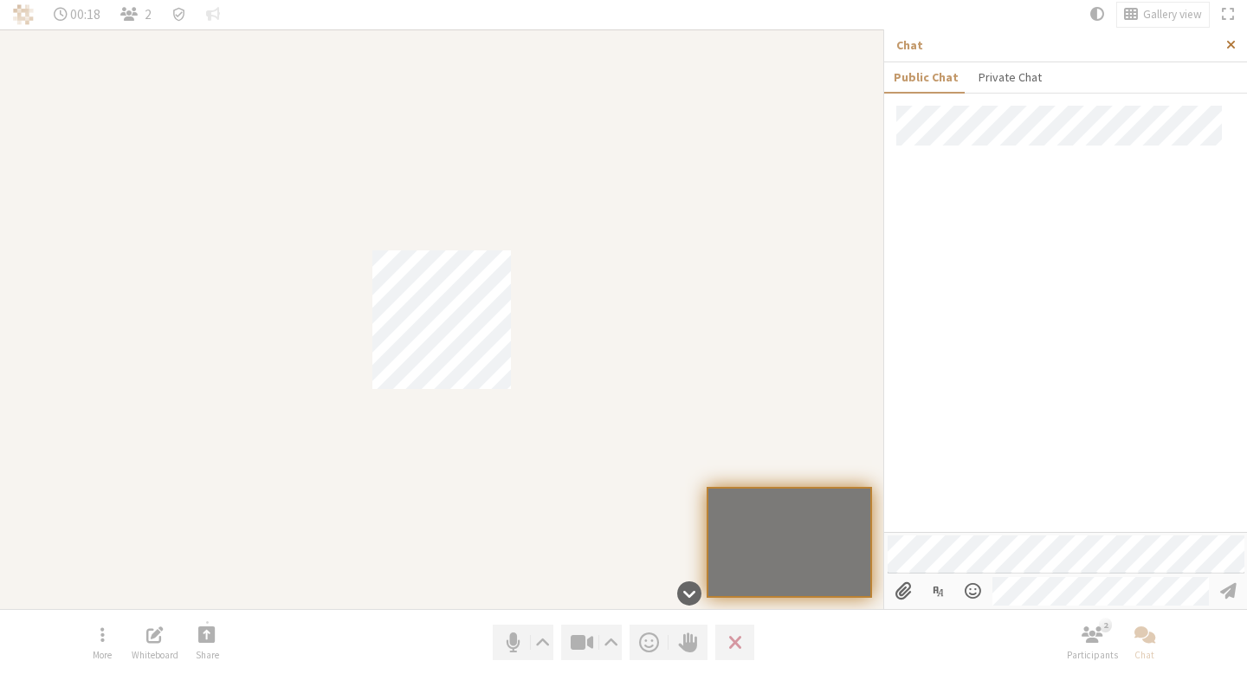
click at [1226, 39] on span "Close sidebar" at bounding box center [1231, 45] width 10 height 12
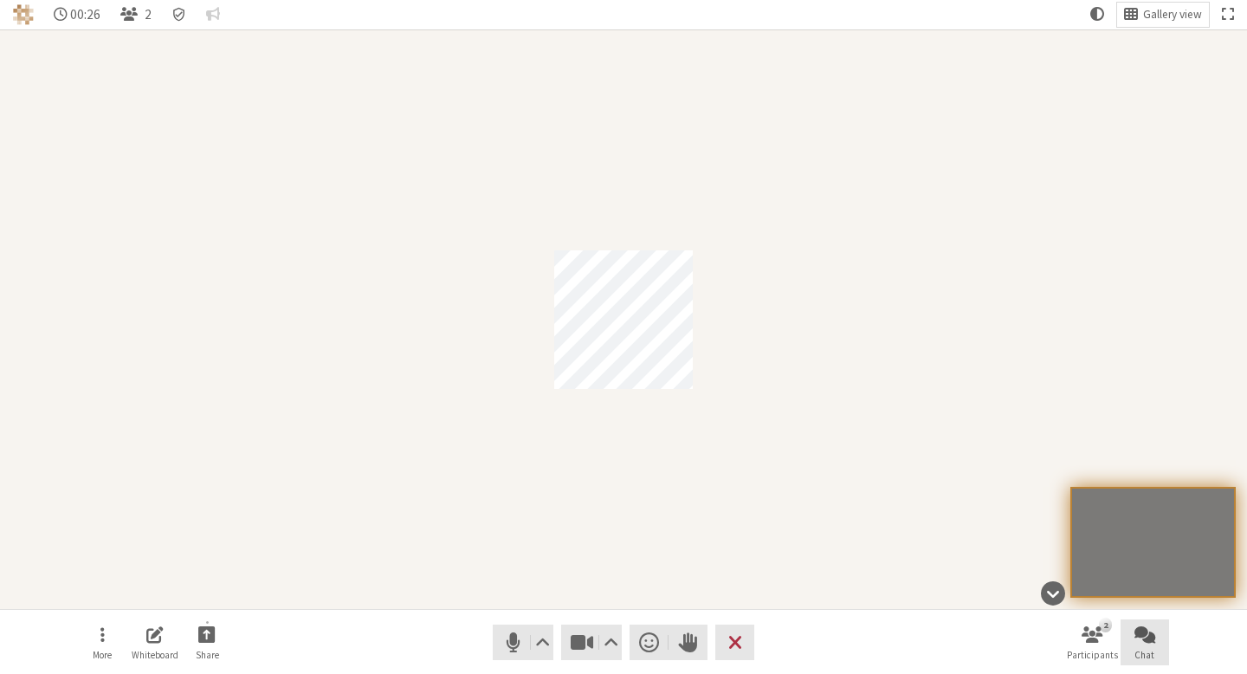
click at [1160, 645] on button "Chat" at bounding box center [1144, 642] width 48 height 47
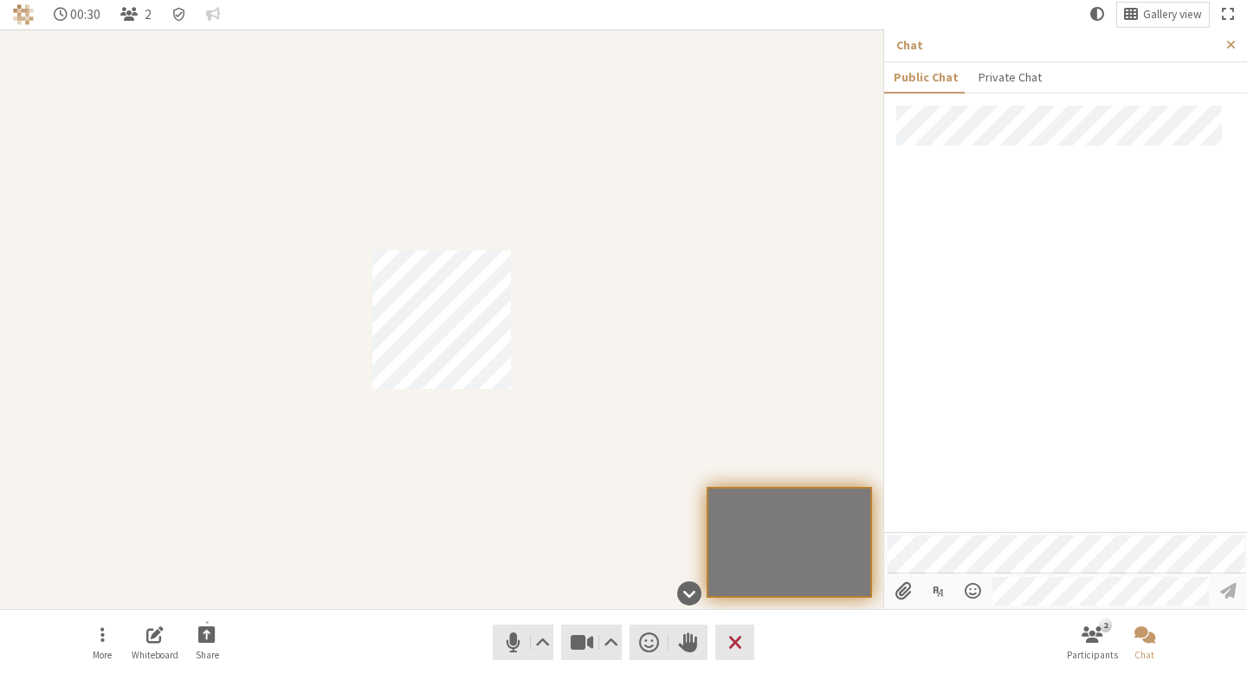
click at [641, 513] on div "Participant" at bounding box center [441, 318] width 883 height 579
click at [1012, 370] on div at bounding box center [1065, 319] width 363 height 426
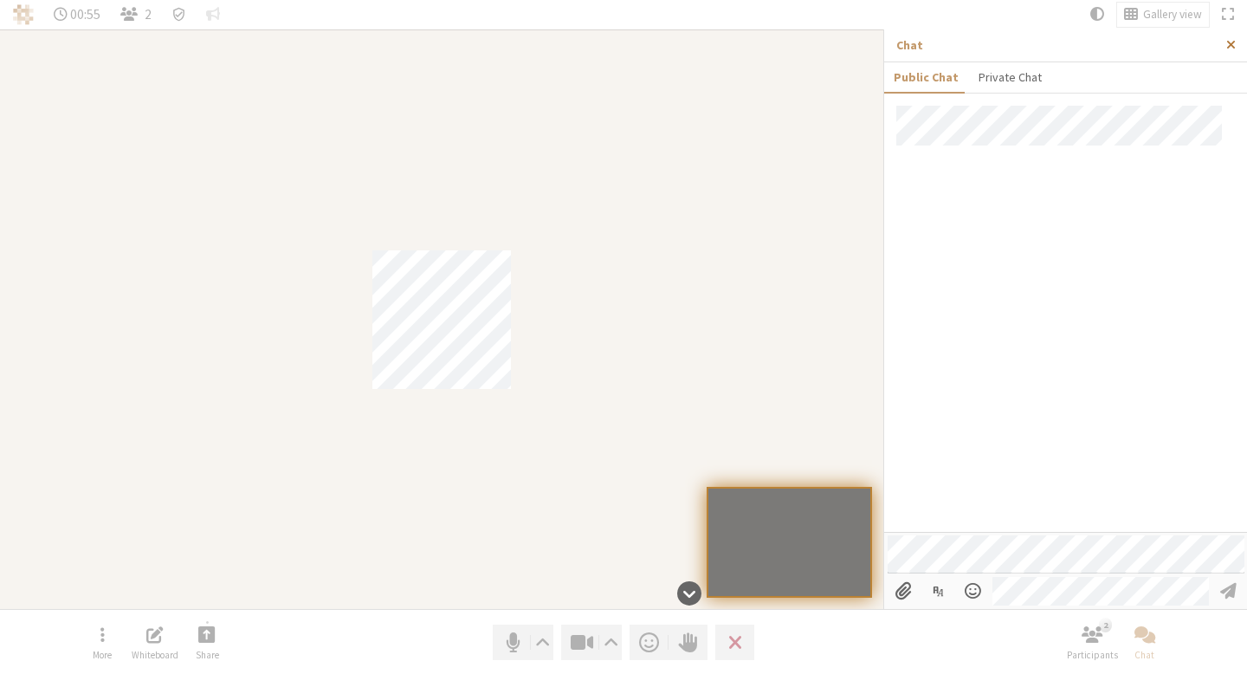
click at [1236, 42] on button "Close sidebar" at bounding box center [1231, 45] width 32 height 32
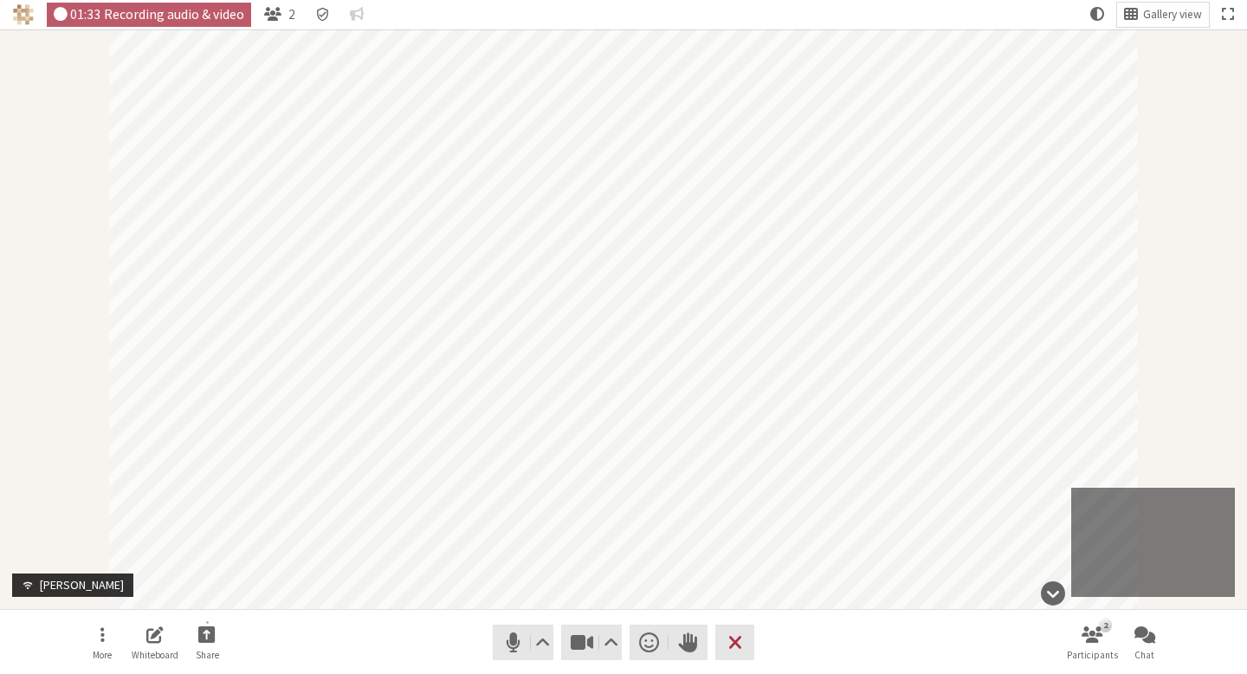
click at [765, 635] on nav "More Whiteboard Share Audio Video Send a reaction Raise hand Leave 2 Participan…" at bounding box center [623, 642] width 1091 height 65
click at [752, 638] on button "Leave" at bounding box center [734, 641] width 39 height 35
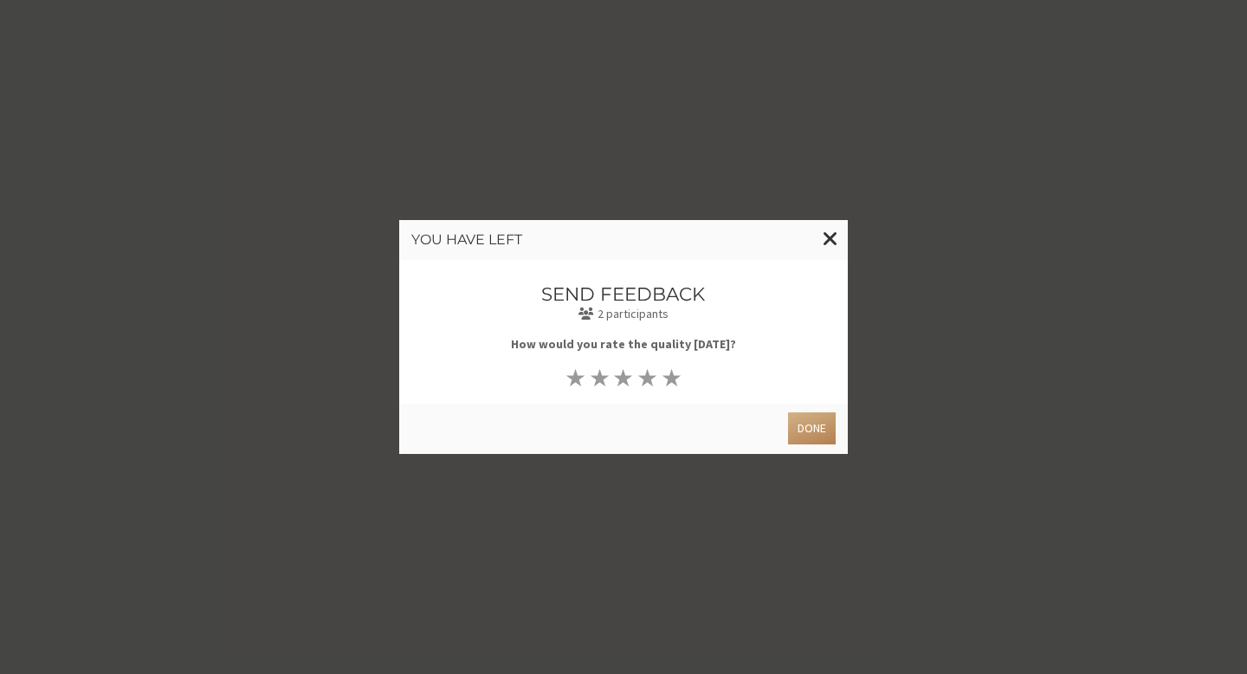
click at [816, 387] on div "Send feedback 2 participants How would you rate the quality today? ★ ★ ★ ★ ★" at bounding box center [623, 337] width 412 height 107
click at [817, 430] on button "Done" at bounding box center [812, 428] width 48 height 32
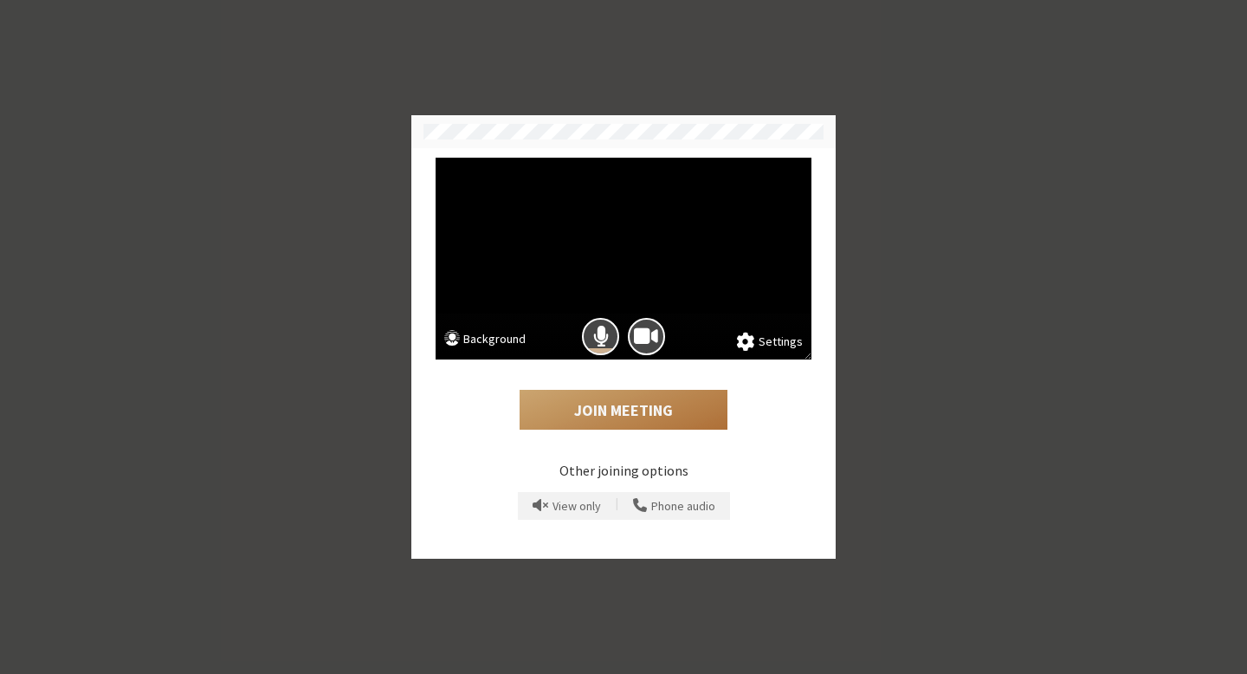
click at [653, 411] on button "Join Meeting" at bounding box center [624, 410] width 208 height 40
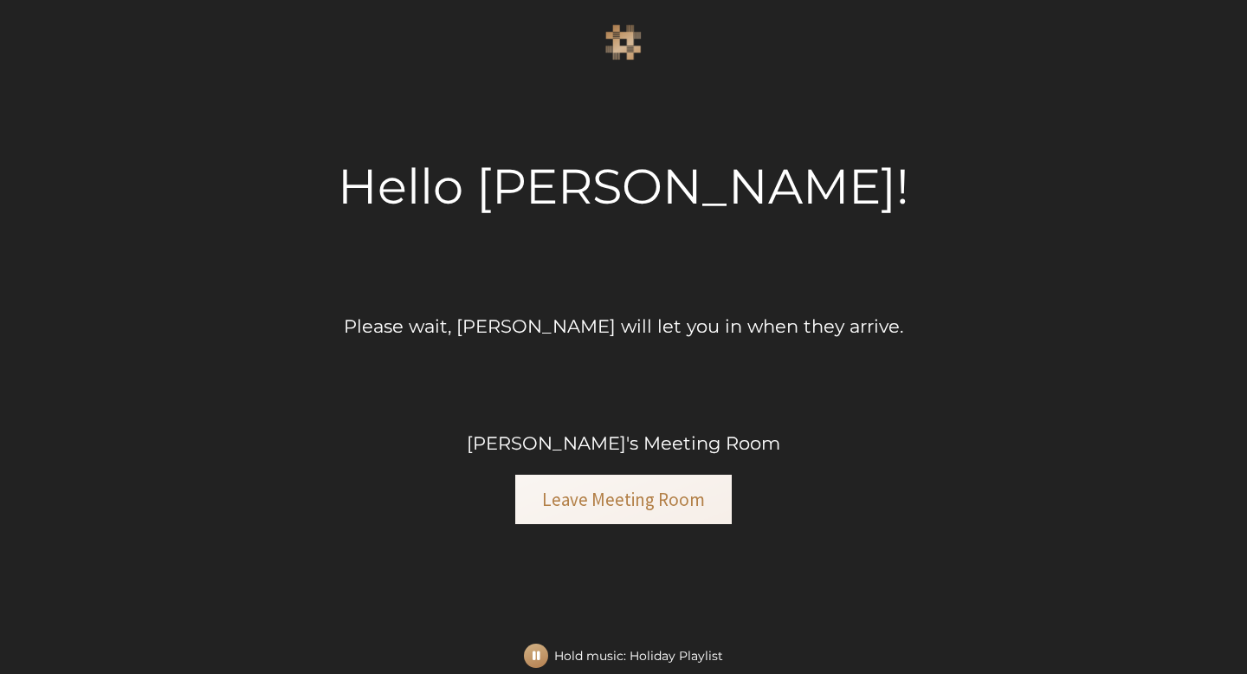
click at [873, 288] on div "Hello [PERSON_NAME]! Please wait, [PERSON_NAME] will let you in when they arriv…" at bounding box center [623, 337] width 1247 height 674
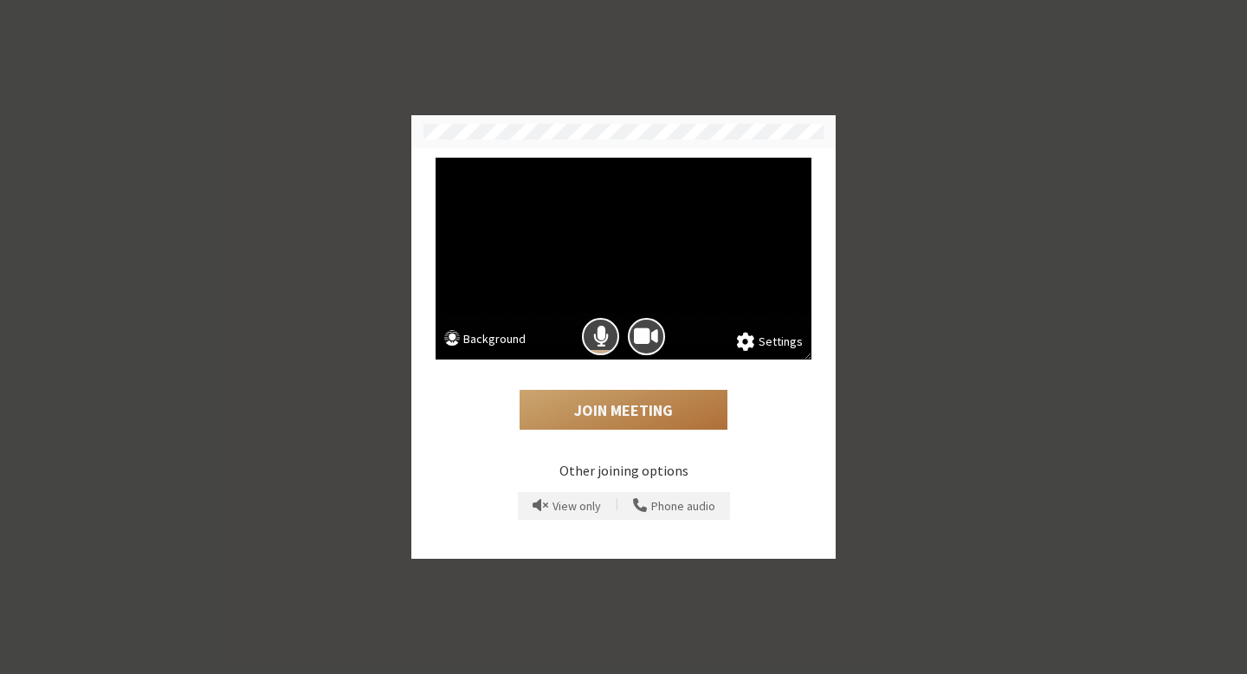
click at [614, 411] on button "Join Meeting" at bounding box center [624, 410] width 208 height 40
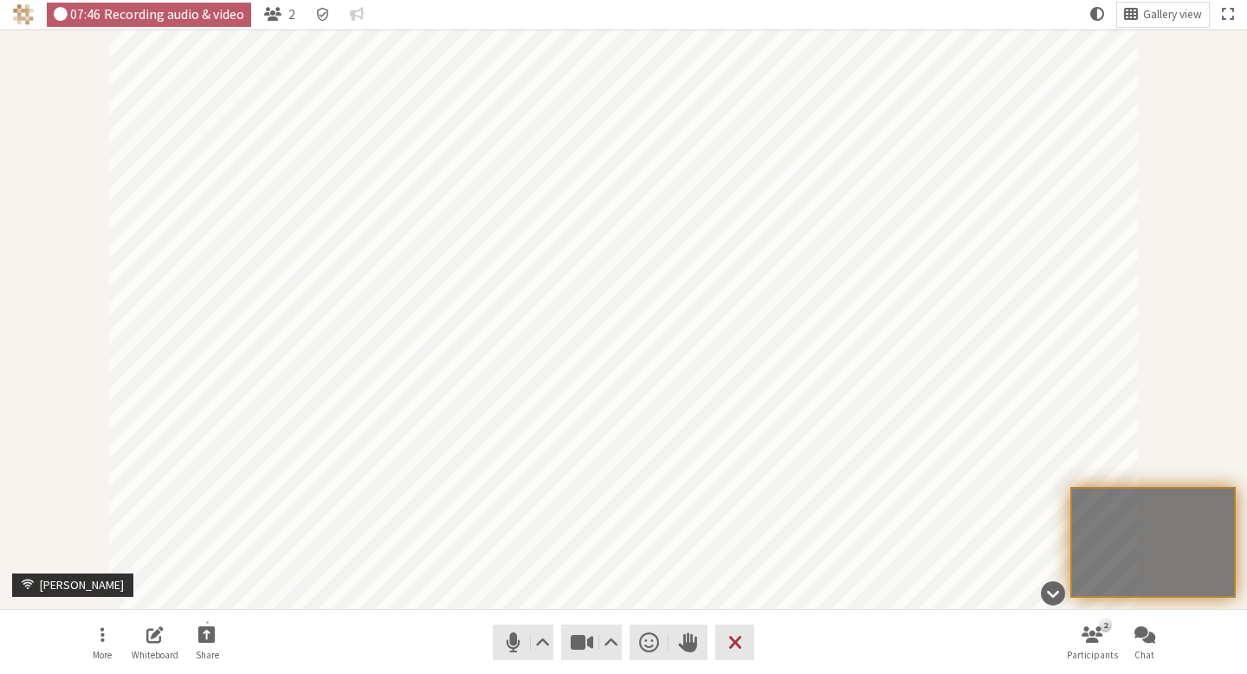
click at [1202, 291] on div "Participant" at bounding box center [623, 318] width 1247 height 579
click at [1171, 281] on div "Participant" at bounding box center [623, 318] width 1247 height 579
click at [1168, 203] on div "Participant" at bounding box center [623, 318] width 1247 height 579
click at [1208, 350] on div "Participant" at bounding box center [623, 318] width 1247 height 579
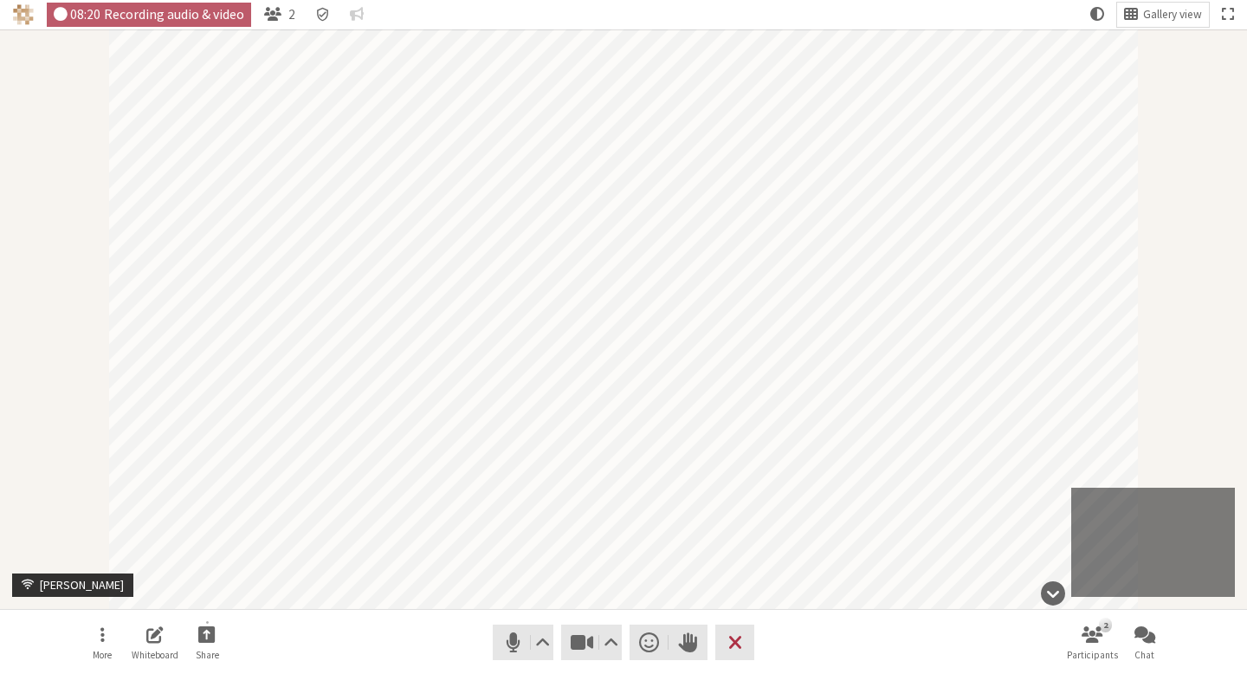
click at [1194, 304] on div "Participant" at bounding box center [623, 318] width 1247 height 579
click at [1163, 283] on div "Participant" at bounding box center [623, 318] width 1247 height 579
click at [804, 638] on nav "More Whiteboard Share Audio Video Send a reaction Raise hand Leave 2 Participan…" at bounding box center [623, 642] width 1091 height 65
click at [740, 635] on span "Leave meeting" at bounding box center [735, 641] width 14 height 23
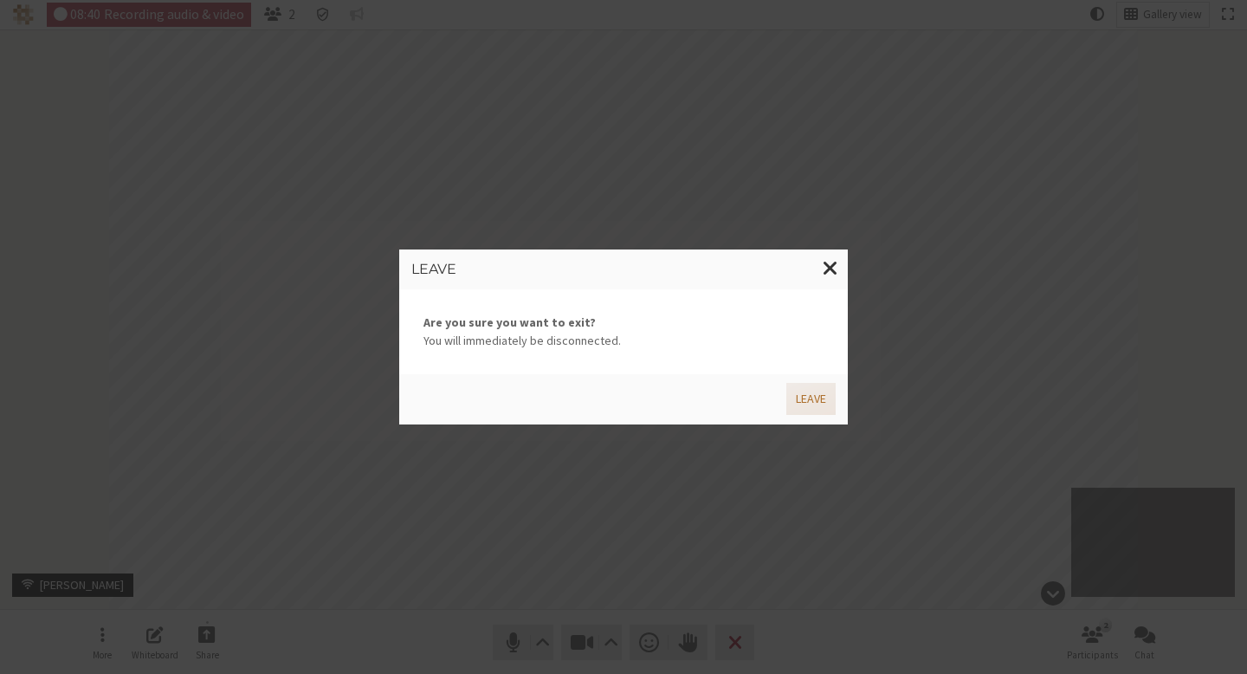
click at [798, 394] on button "Leave" at bounding box center [810, 399] width 49 height 32
